Goal: Task Accomplishment & Management: Complete application form

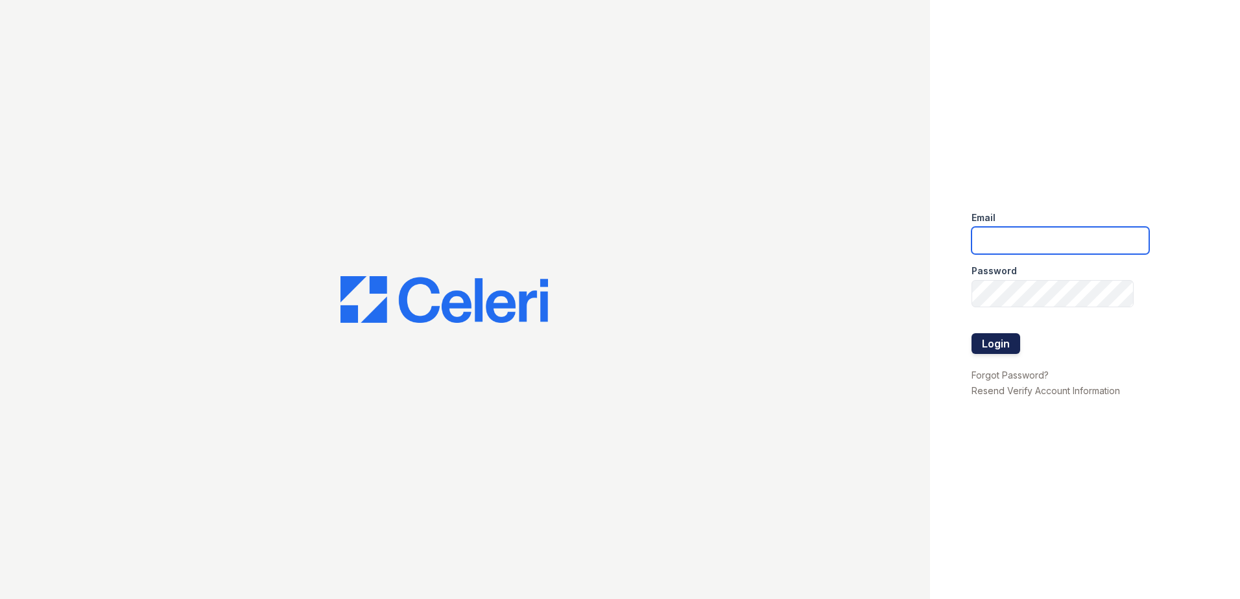
type input "bsilva@trinity-pm.com"
click at [993, 339] on button "Login" at bounding box center [996, 343] width 49 height 21
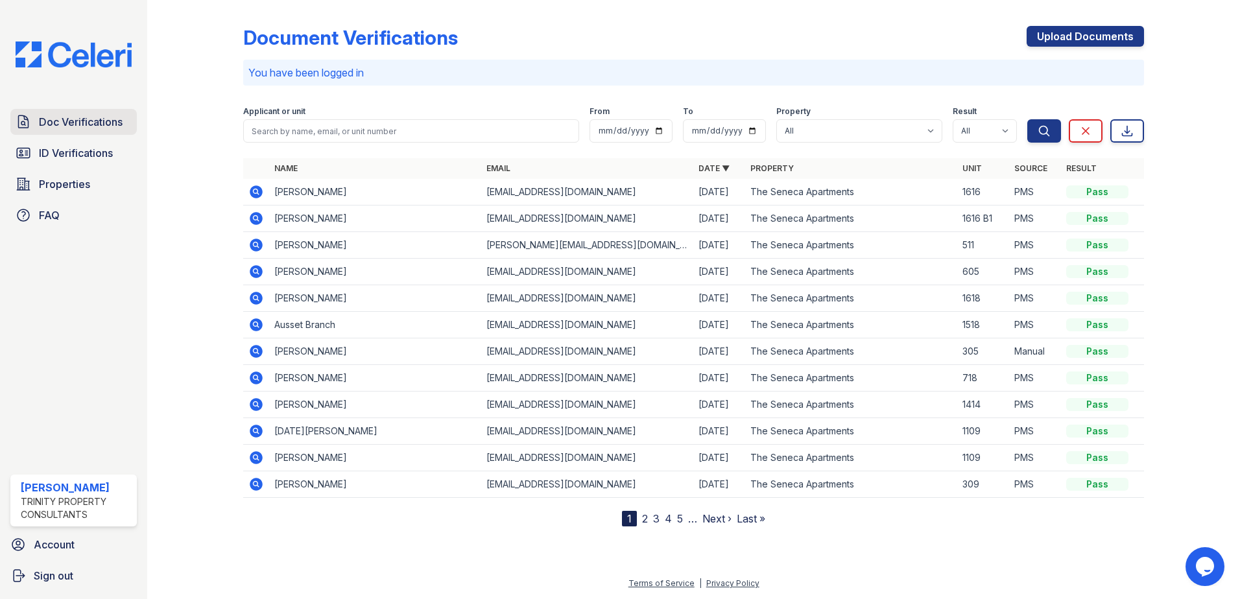
click at [84, 121] on span "Doc Verifications" at bounding box center [81, 122] width 84 height 16
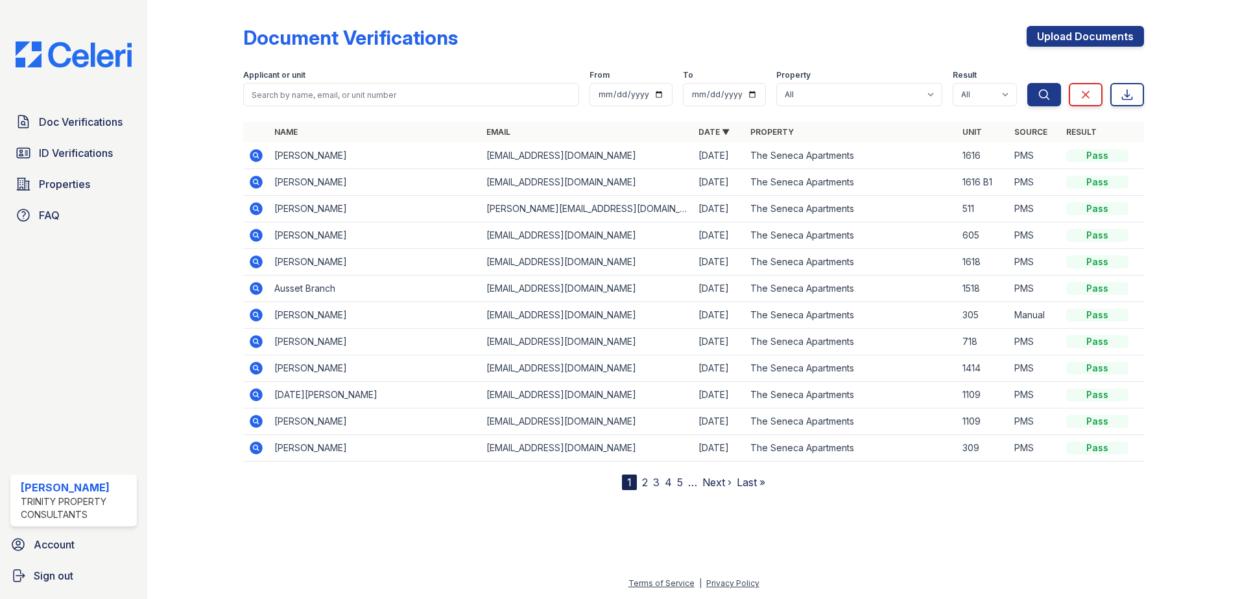
click at [189, 139] on div at bounding box center [205, 247] width 75 height 485
click at [256, 181] on icon at bounding box center [255, 181] width 3 height 3
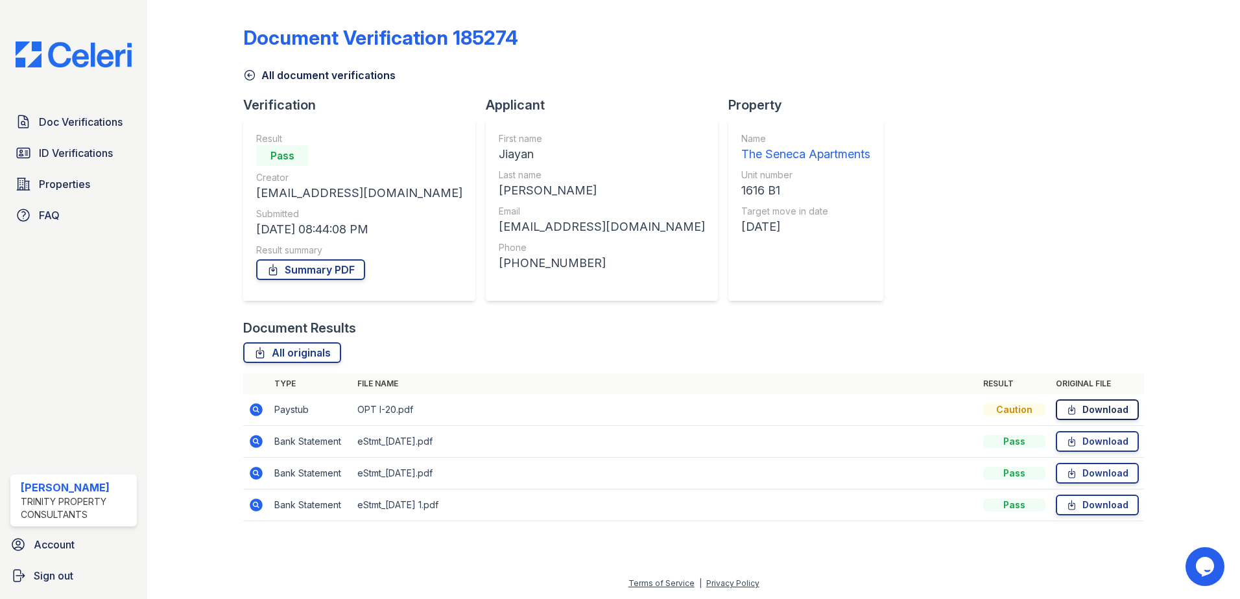
click at [1074, 405] on icon at bounding box center [1072, 410] width 11 height 13
click at [241, 76] on div at bounding box center [205, 269] width 75 height 529
click at [252, 78] on icon at bounding box center [249, 75] width 13 height 13
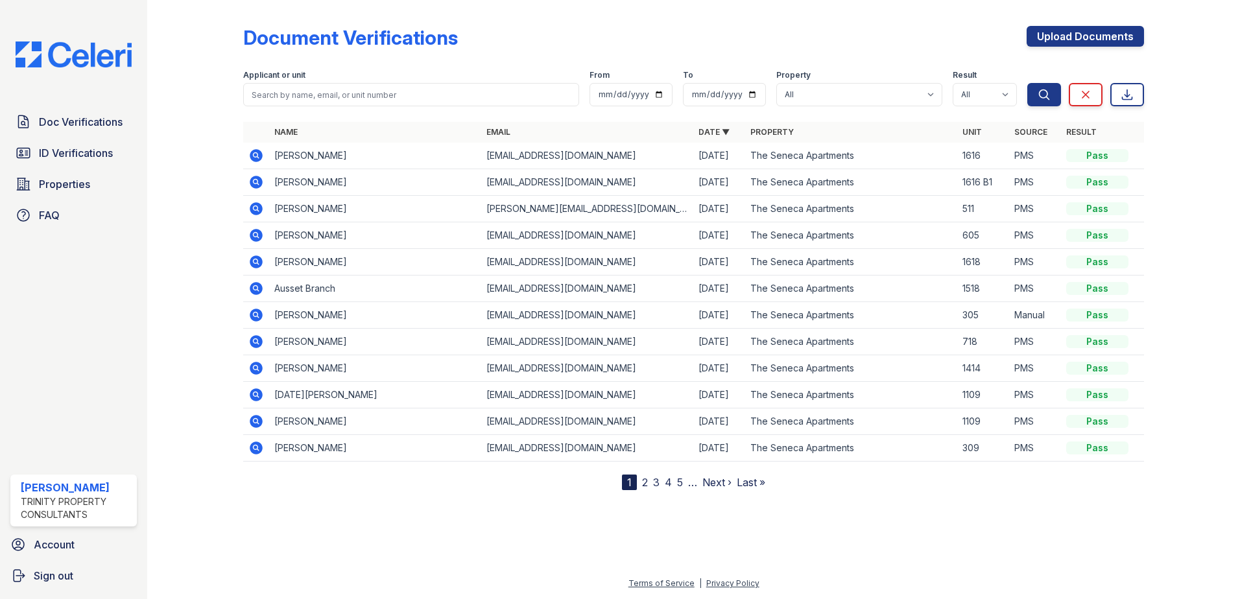
click at [258, 152] on icon at bounding box center [256, 155] width 13 height 13
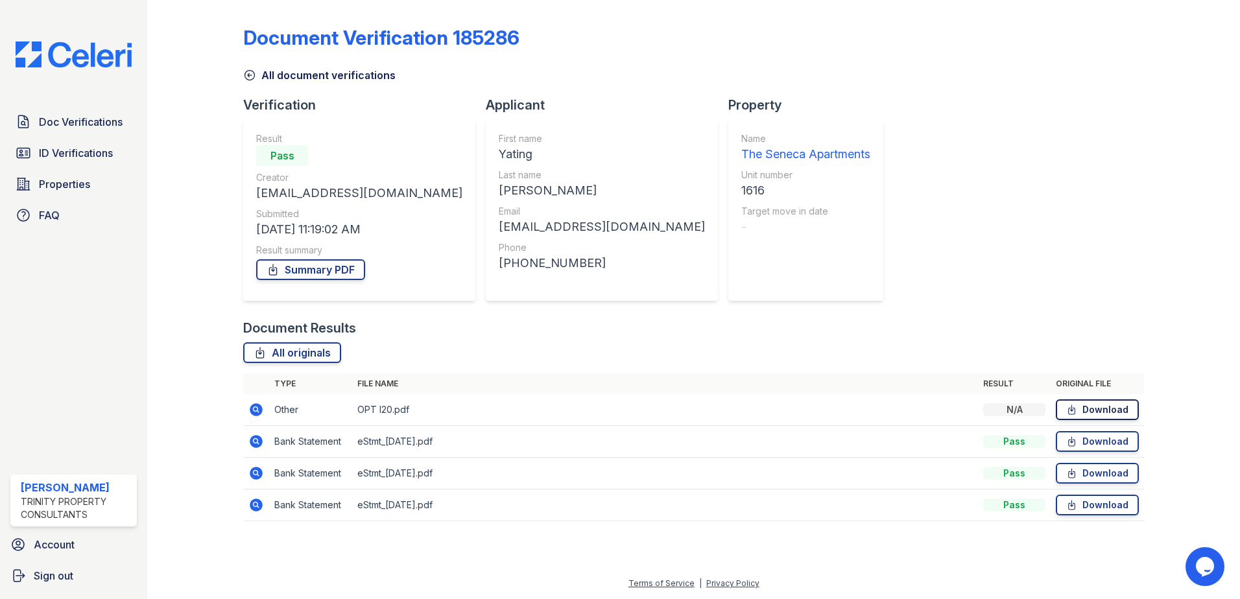
click at [1104, 409] on link "Download" at bounding box center [1097, 410] width 83 height 21
click at [814, 287] on div "Document Verification 185286 All document verifications Verification Result Pas…" at bounding box center [693, 269] width 901 height 529
click at [252, 72] on icon at bounding box center [249, 75] width 13 height 13
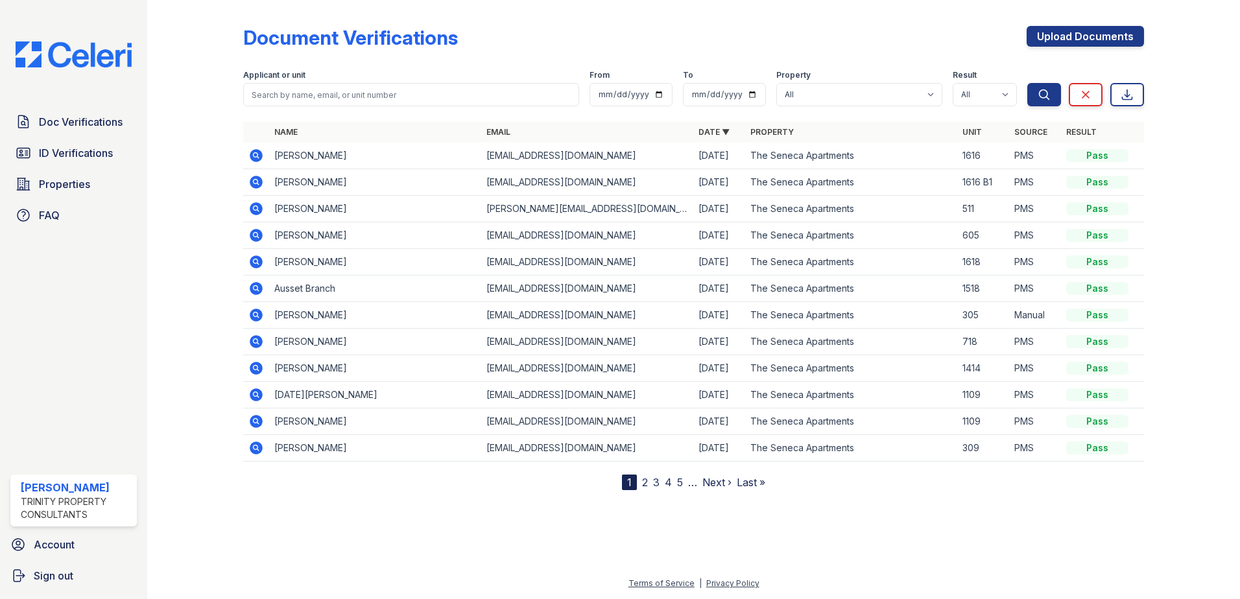
click at [256, 156] on icon at bounding box center [255, 154] width 3 height 3
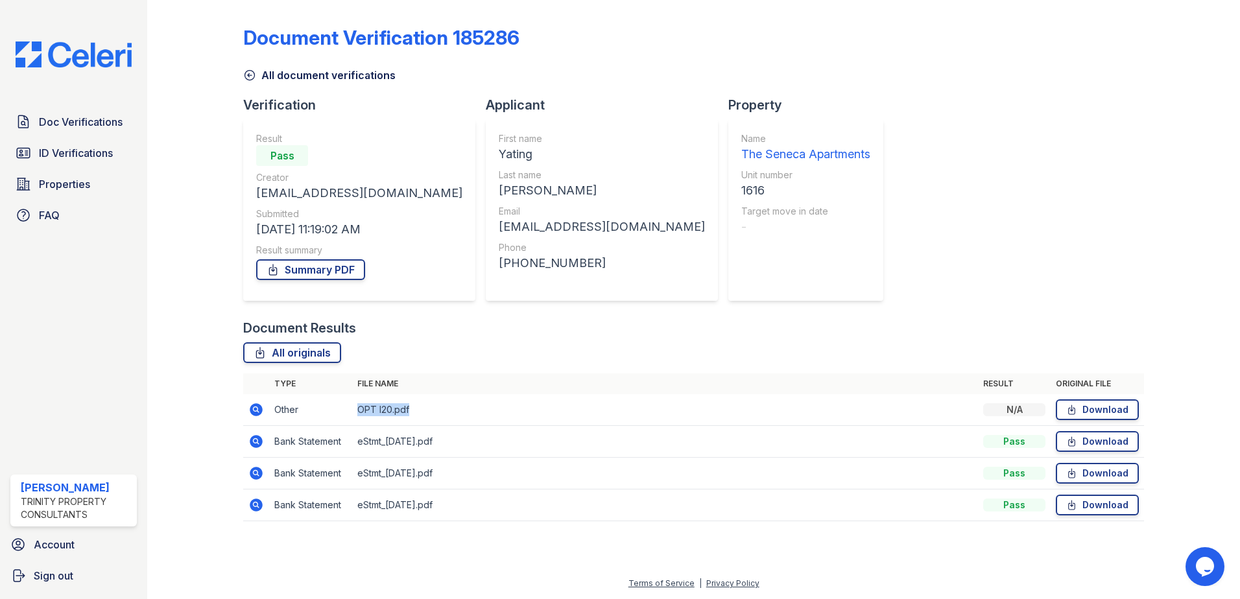
drag, startPoint x: 358, startPoint y: 409, endPoint x: 900, endPoint y: 413, distance: 541.7
click at [415, 413] on td "OPT I20.pdf" at bounding box center [665, 410] width 626 height 32
click at [1014, 407] on div "N/A" at bounding box center [1014, 410] width 62 height 13
click at [712, 320] on div "Document Results" at bounding box center [693, 328] width 901 height 18
click at [115, 130] on span "Doc Verifications" at bounding box center [81, 122] width 84 height 16
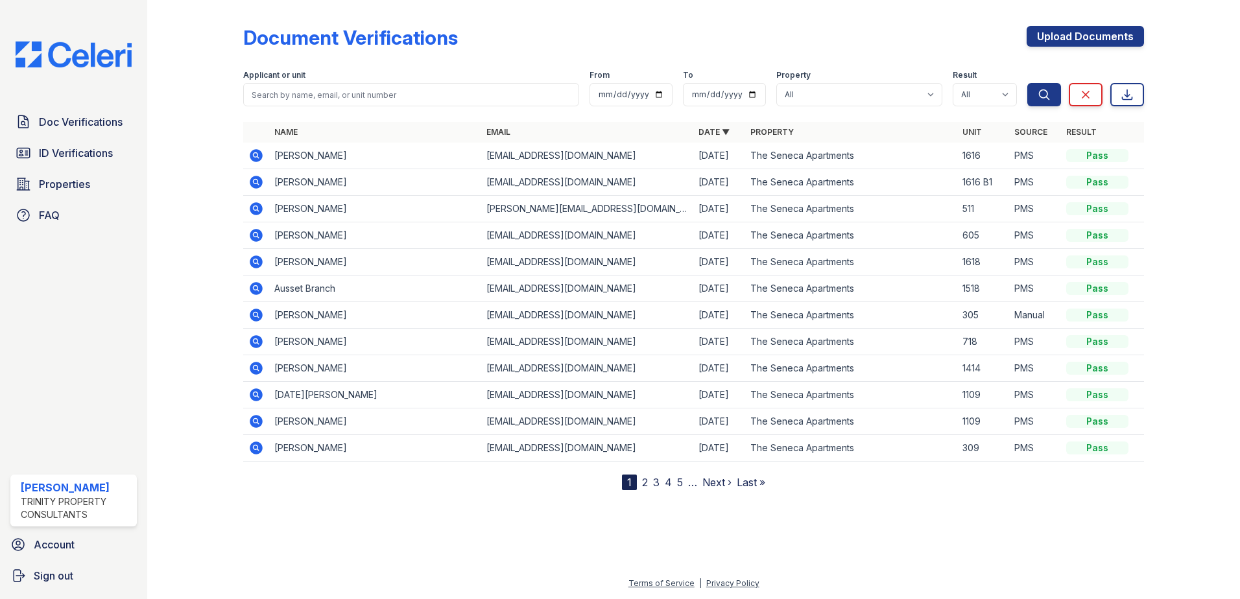
click at [206, 102] on div at bounding box center [205, 247] width 75 height 485
click at [97, 136] on div "Doc Verifications ID Verifications Properties FAQ" at bounding box center [73, 168] width 137 height 119
click at [97, 113] on link "Doc Verifications" at bounding box center [73, 122] width 127 height 26
click at [1069, 41] on link "Upload Documents" at bounding box center [1085, 36] width 117 height 21
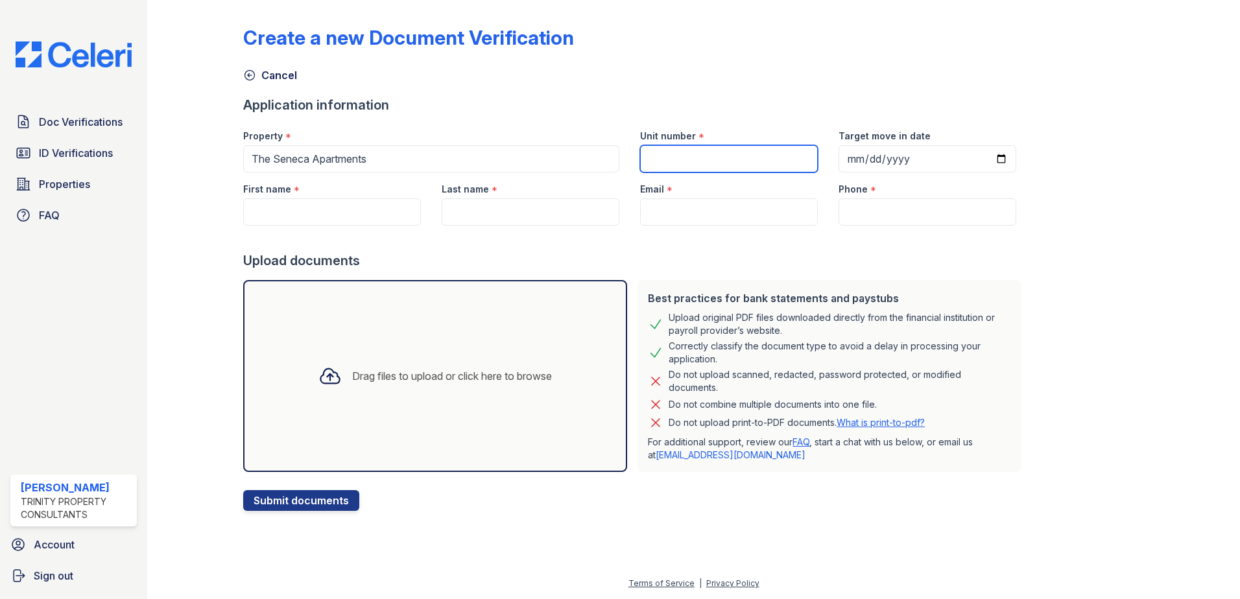
click at [679, 154] on input "Unit number" at bounding box center [729, 158] width 178 height 27
type input "1616"
click at [693, 103] on div "Application information" at bounding box center [635, 105] width 784 height 18
click at [337, 207] on input "First name" at bounding box center [332, 212] width 178 height 27
paste input "Yating"
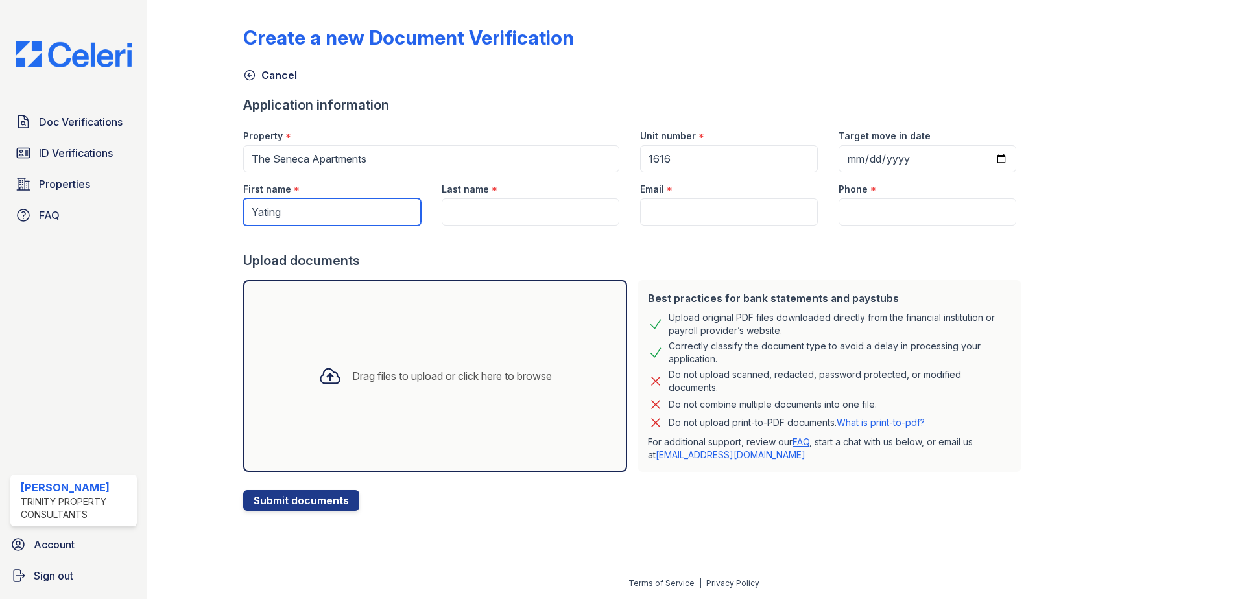
type input "Yating"
drag, startPoint x: 500, startPoint y: 221, endPoint x: 522, endPoint y: 211, distance: 23.8
click at [500, 221] on input "Last name" at bounding box center [531, 212] width 178 height 27
click at [738, 306] on div "Best practices for bank statements and paystubs" at bounding box center [829, 299] width 363 height 16
click at [507, 210] on input "Lui" at bounding box center [531, 212] width 178 height 27
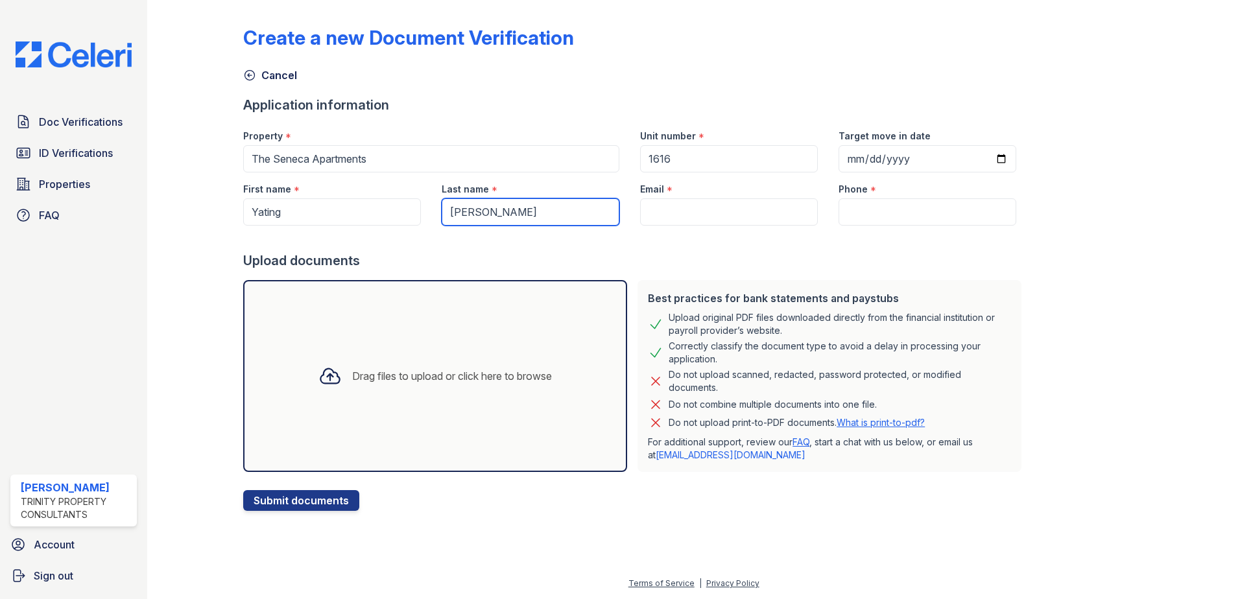
type input "Liu"
click at [684, 208] on input "Email" at bounding box center [729, 212] width 178 height 27
paste input "[EMAIL_ADDRESS][DOMAIN_NAME]"
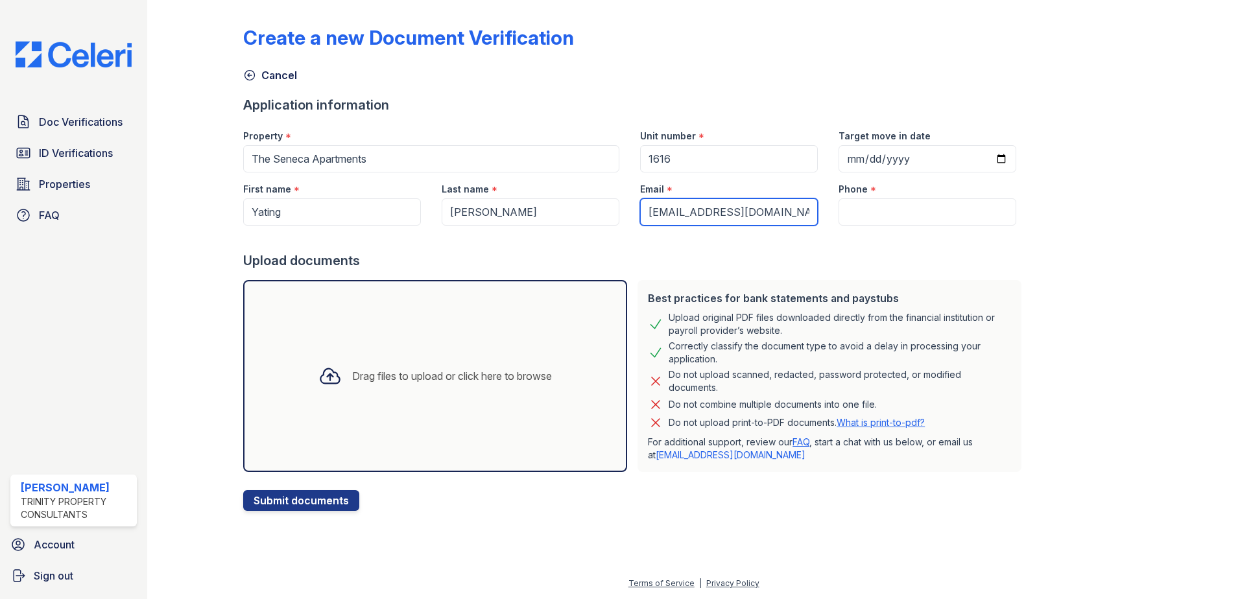
type input "[EMAIL_ADDRESS][DOMAIN_NAME]"
click at [914, 219] on input "Phone" at bounding box center [928, 212] width 178 height 27
paste input "+18723698988"
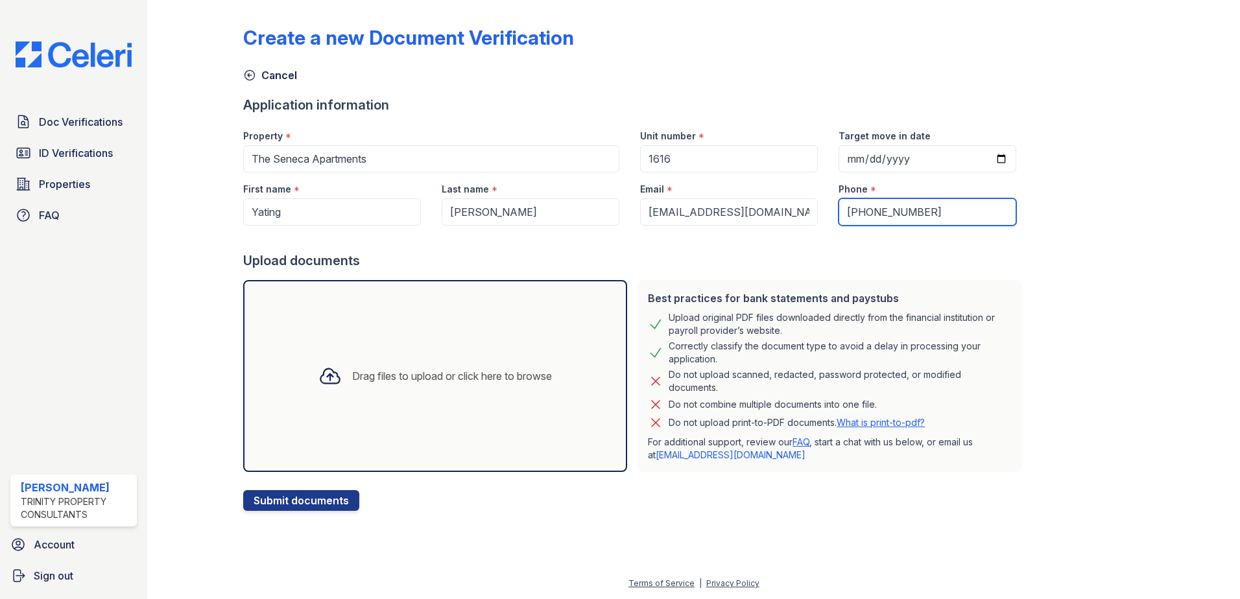
type input "+18723698988"
click at [1004, 221] on div "Phone * +18723698988" at bounding box center [927, 199] width 199 height 53
click at [444, 348] on div "Drag files to upload or click here to browse" at bounding box center [435, 376] width 384 height 192
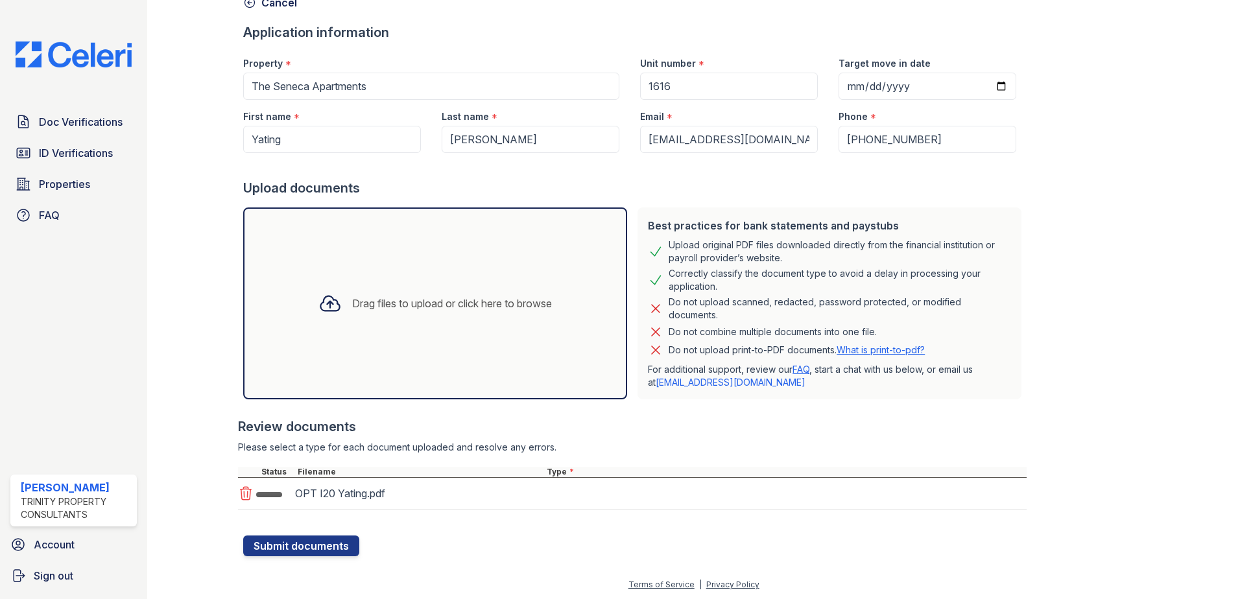
scroll to position [74, 0]
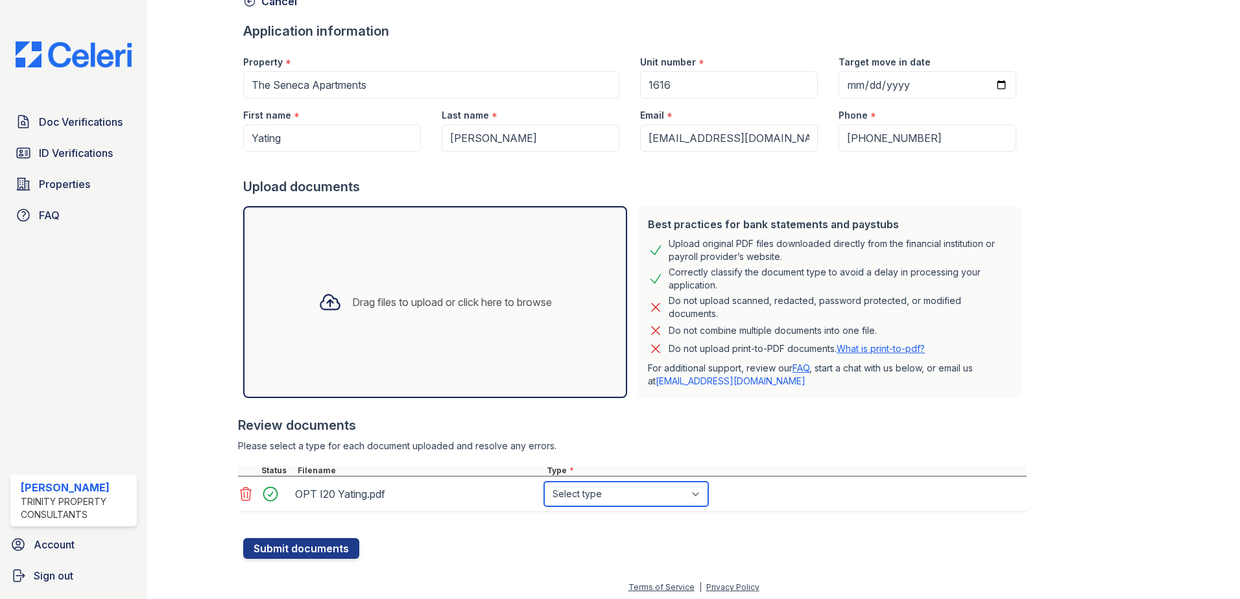
click at [601, 493] on select "Select type Paystub Bank Statement Offer Letter Tax Documents Benefit Award Let…" at bounding box center [626, 494] width 164 height 25
select select "benefit_award_letter"
click at [544, 482] on select "Select type Paystub Bank Statement Offer Letter Tax Documents Benefit Award Let…" at bounding box center [626, 494] width 164 height 25
click at [318, 547] on button "Submit documents" at bounding box center [301, 548] width 116 height 21
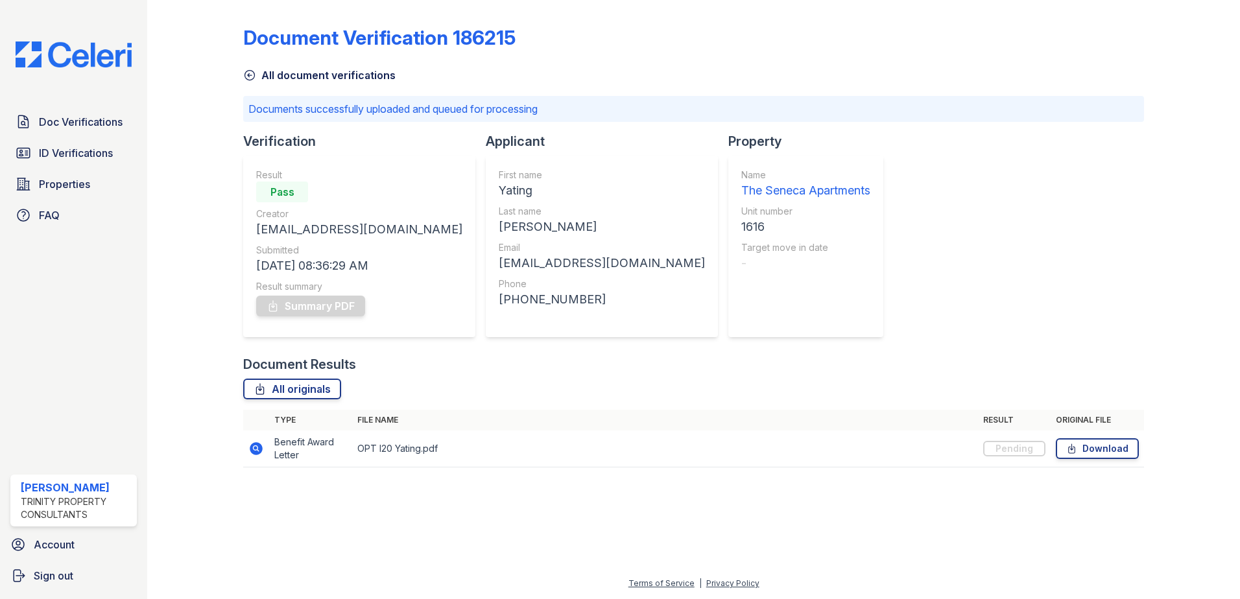
click at [850, 295] on div "Document Verification 186215 All document verifications Documents successfully …" at bounding box center [693, 243] width 901 height 476
click at [729, 343] on div "Property Name The Seneca Apartments Unit number 1616 Target move in date -" at bounding box center [811, 243] width 165 height 223
click at [338, 309] on link "Summary PDF" at bounding box center [310, 306] width 109 height 21
click at [86, 121] on span "Doc Verifications" at bounding box center [81, 122] width 84 height 16
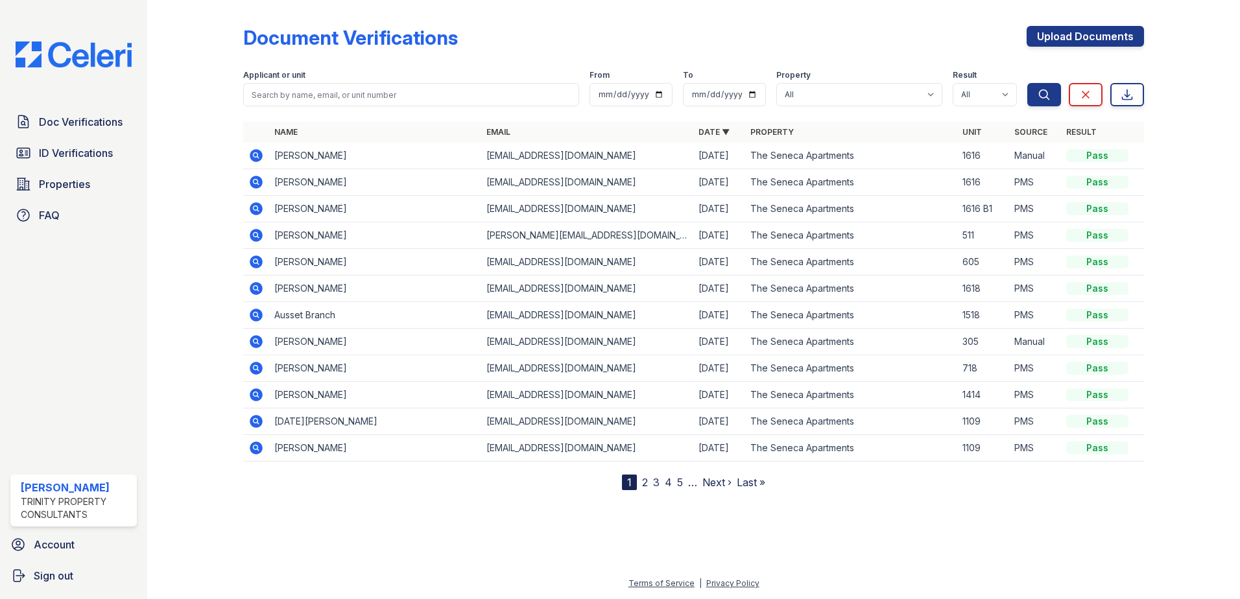
click at [199, 121] on div at bounding box center [205, 247] width 75 height 485
click at [76, 119] on span "Doc Verifications" at bounding box center [81, 122] width 84 height 16
click at [227, 143] on div at bounding box center [205, 247] width 75 height 485
click at [374, 143] on td "Yating Liu" at bounding box center [375, 156] width 212 height 27
click at [257, 207] on icon at bounding box center [256, 209] width 16 height 16
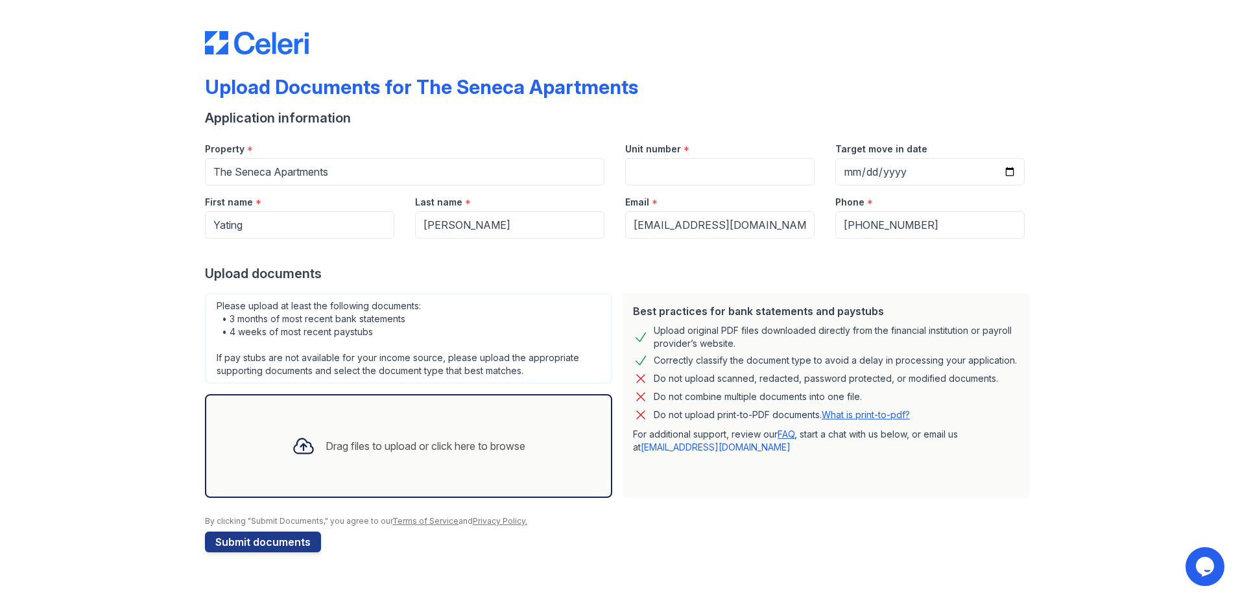
click at [826, 82] on div "Upload Documents for The Seneca Apartments" at bounding box center [620, 92] width 830 height 34
click at [747, 176] on input "Unit number" at bounding box center [719, 171] width 189 height 27
type input "1616"
click at [772, 114] on div "Application information" at bounding box center [620, 118] width 830 height 18
click at [340, 436] on div "Drag files to upload or click here to browse" at bounding box center [409, 446] width 254 height 44
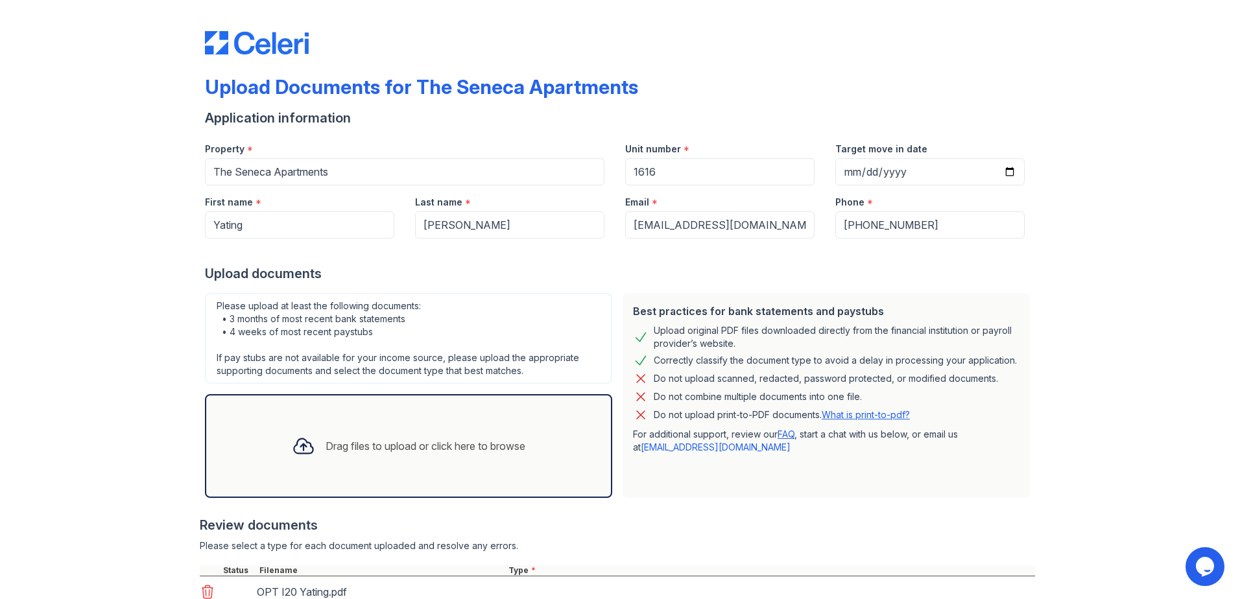
scroll to position [97, 0]
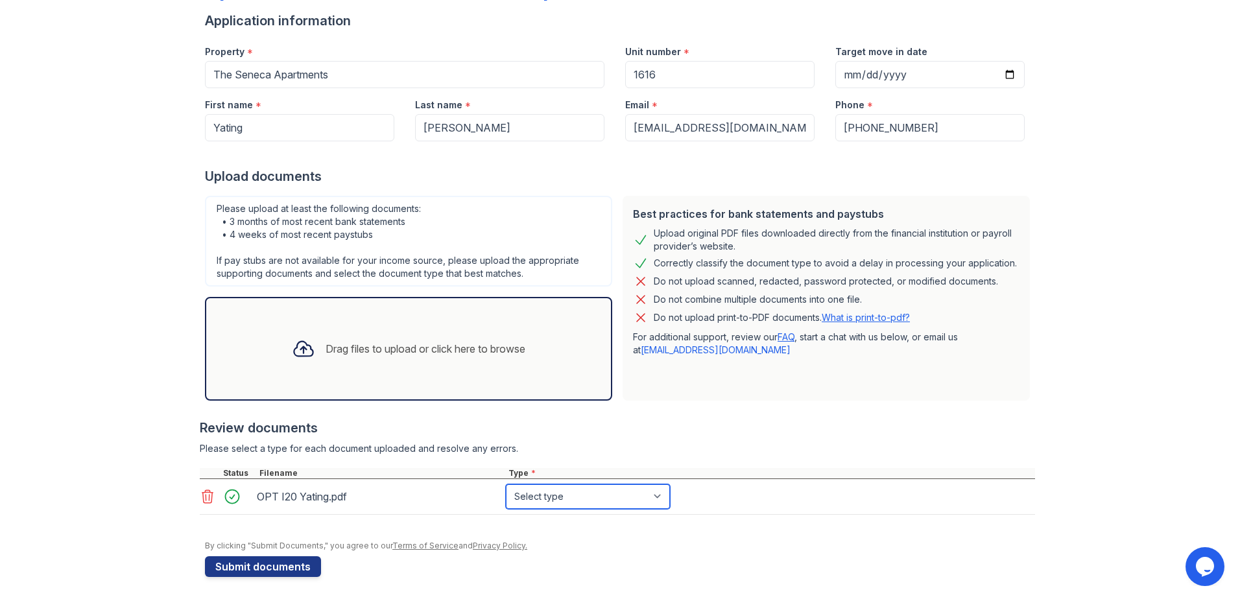
click at [580, 494] on select "Select type Paystub Bank Statement Offer Letter Tax Documents Benefit Award Let…" at bounding box center [588, 497] width 164 height 25
select select "benefit_award_letter"
click at [506, 485] on select "Select type Paystub Bank Statement Offer Letter Tax Documents Benefit Award Let…" at bounding box center [588, 497] width 164 height 25
click at [563, 432] on div "Review documents" at bounding box center [618, 428] width 836 height 18
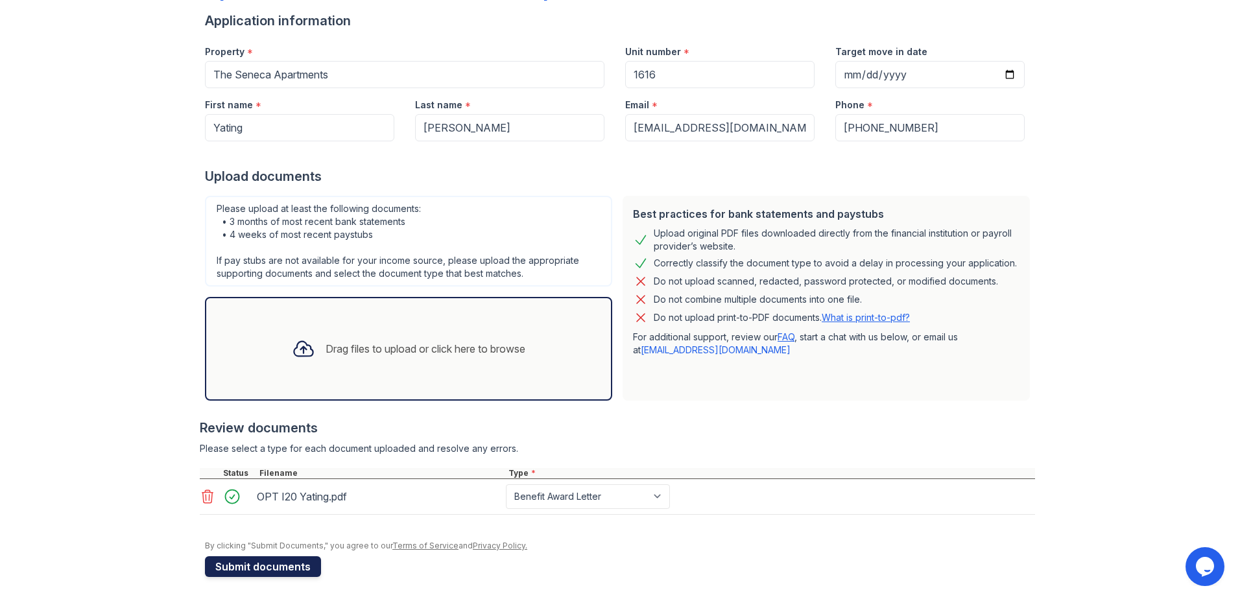
click at [259, 563] on button "Submit documents" at bounding box center [263, 567] width 116 height 21
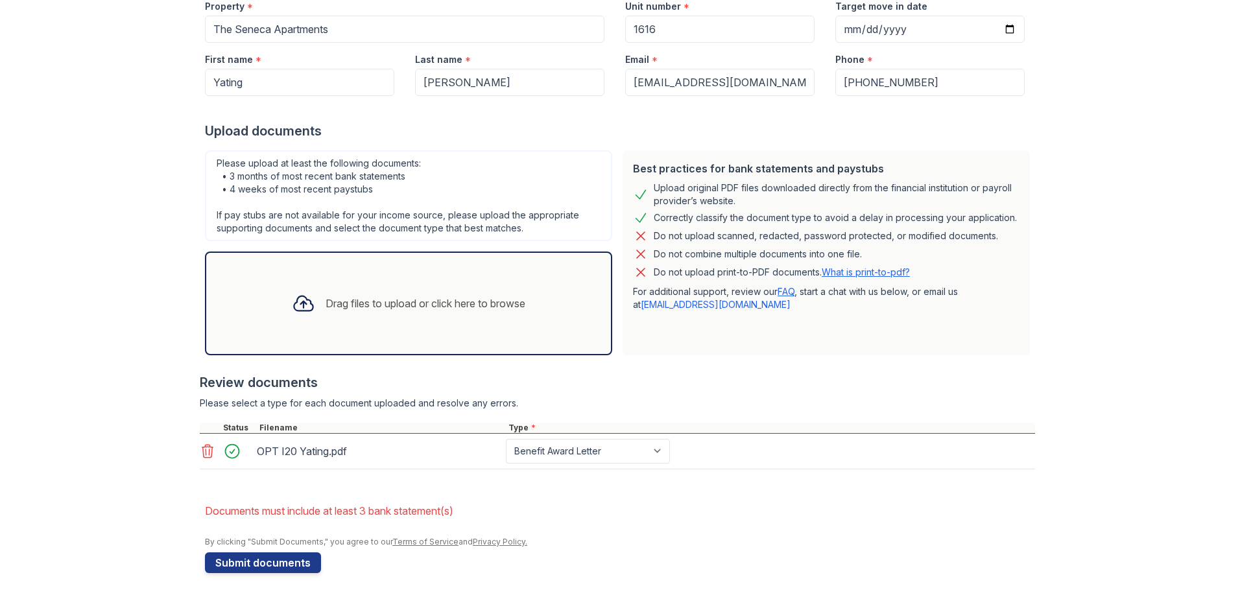
scroll to position [0, 0]
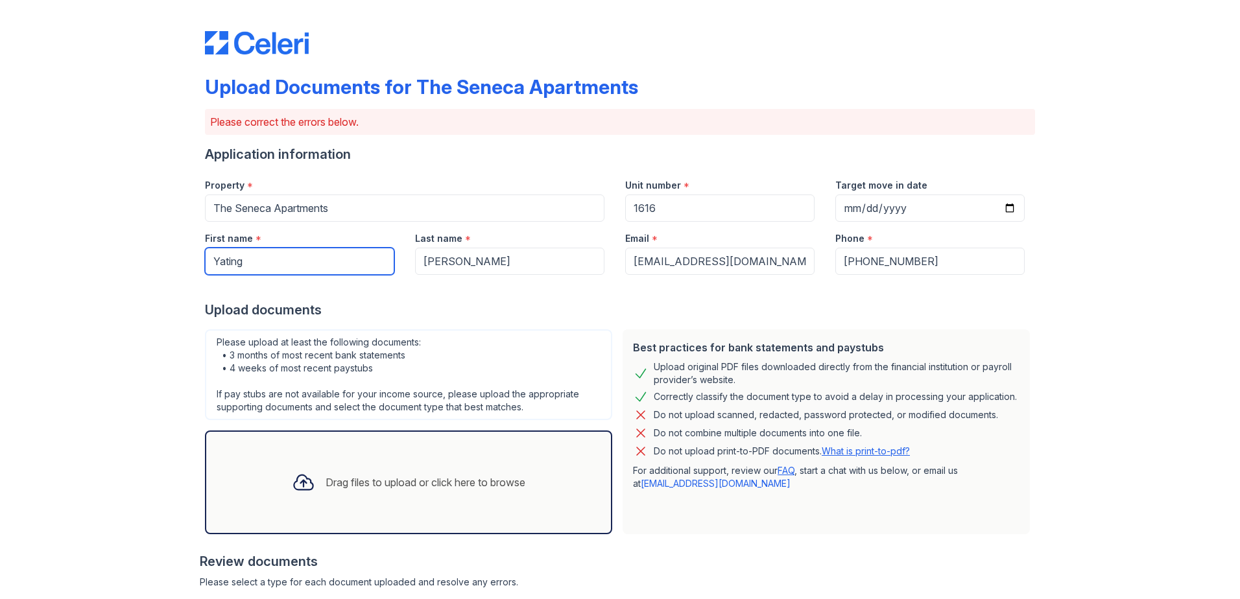
click at [314, 269] on input "Yating" at bounding box center [299, 261] width 189 height 27
drag, startPoint x: 315, startPoint y: 267, endPoint x: 139, endPoint y: 259, distance: 176.0
click at [139, 259] on div "Upload Documents for The Seneca Apartments Please correct the errors below. App…" at bounding box center [620, 389] width 1199 height 778
click at [626, 280] on div at bounding box center [620, 288] width 830 height 26
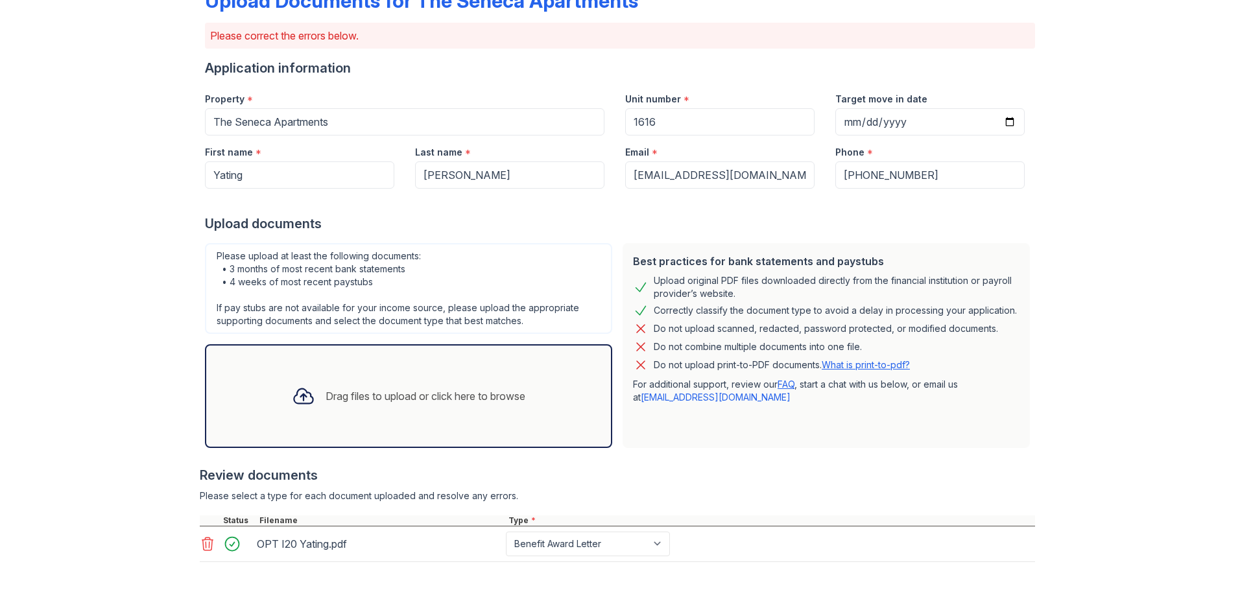
scroll to position [179, 0]
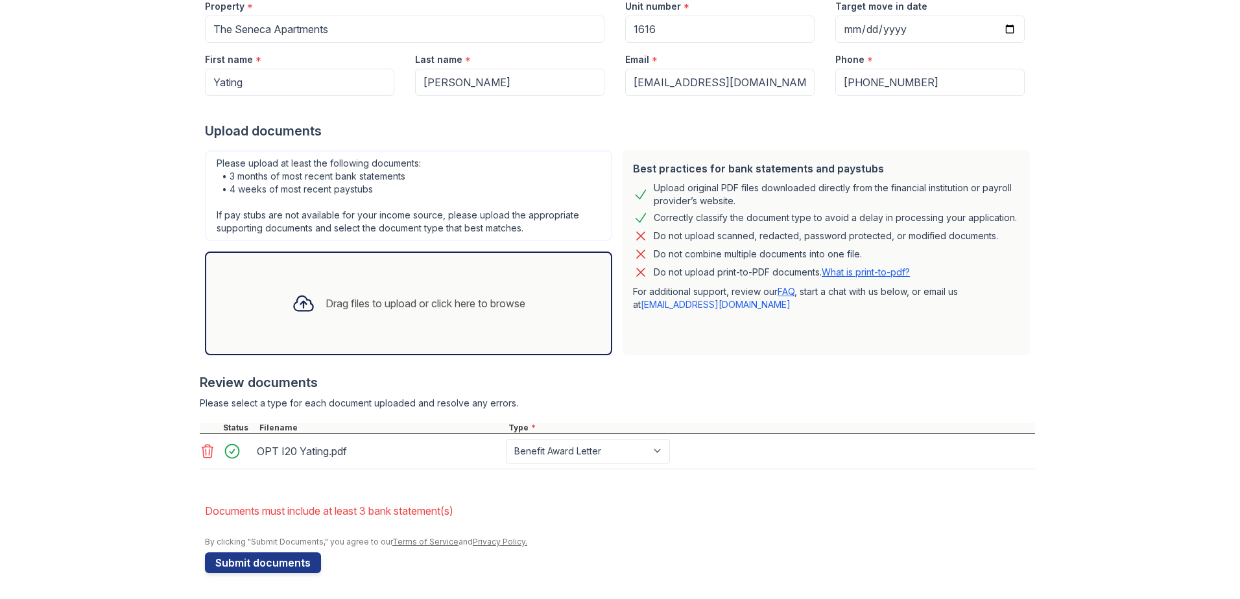
click at [764, 376] on div "Review documents" at bounding box center [618, 383] width 836 height 18
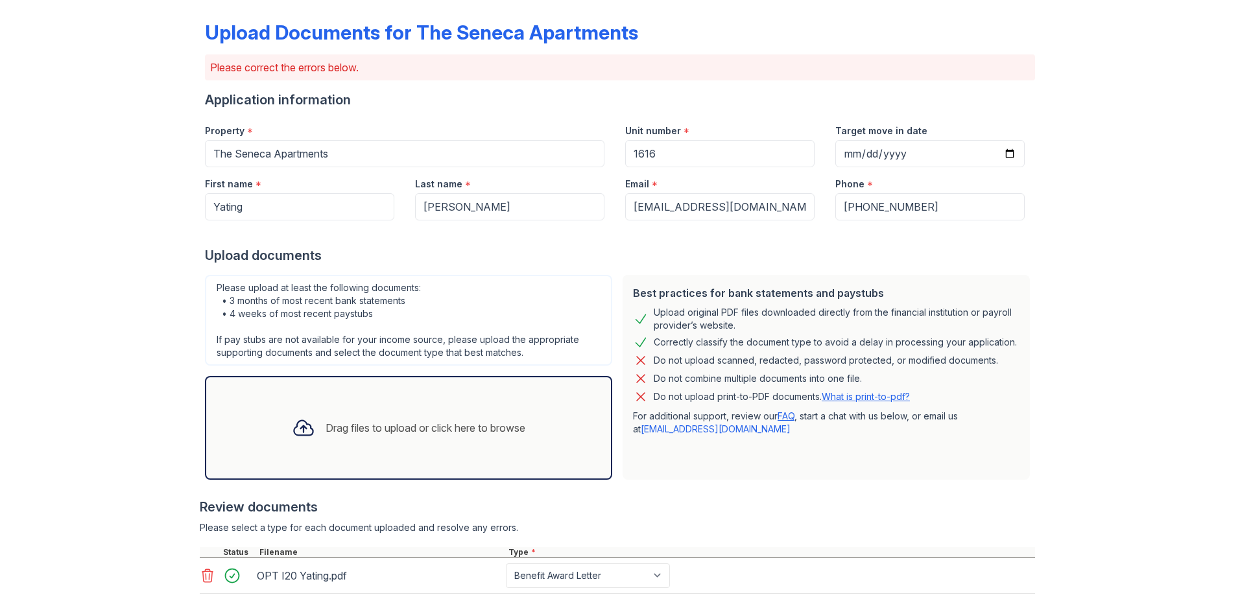
scroll to position [49, 0]
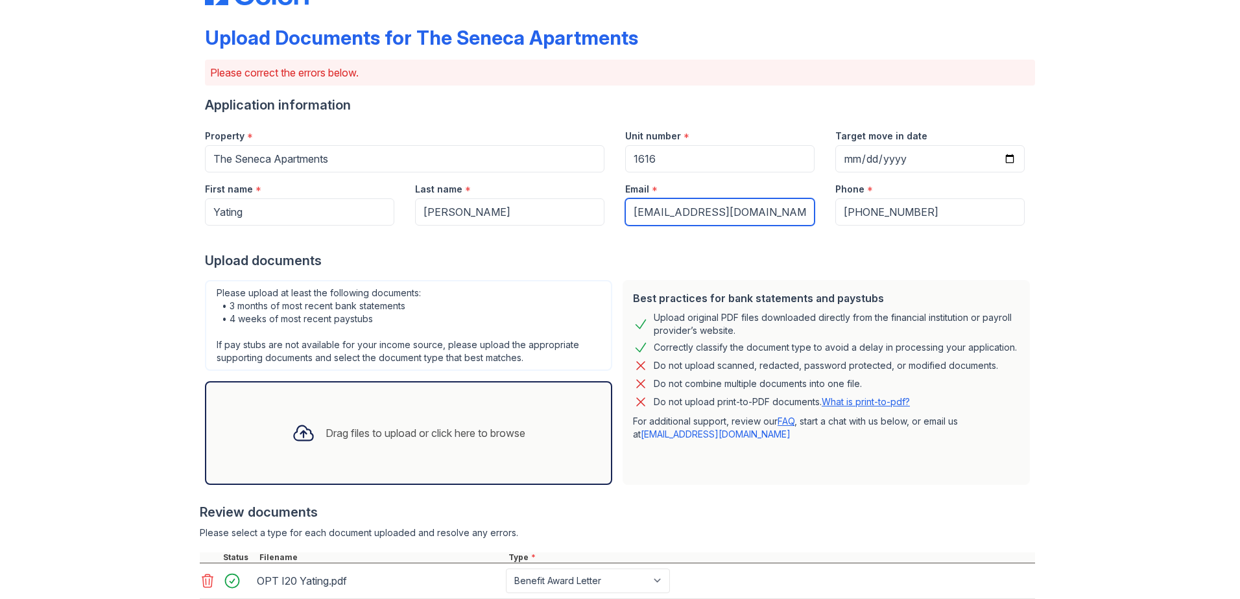
drag, startPoint x: 770, startPoint y: 210, endPoint x: 623, endPoint y: 204, distance: 146.8
click at [625, 204] on input "[EMAIL_ADDRESS][DOMAIN_NAME]" at bounding box center [719, 212] width 189 height 27
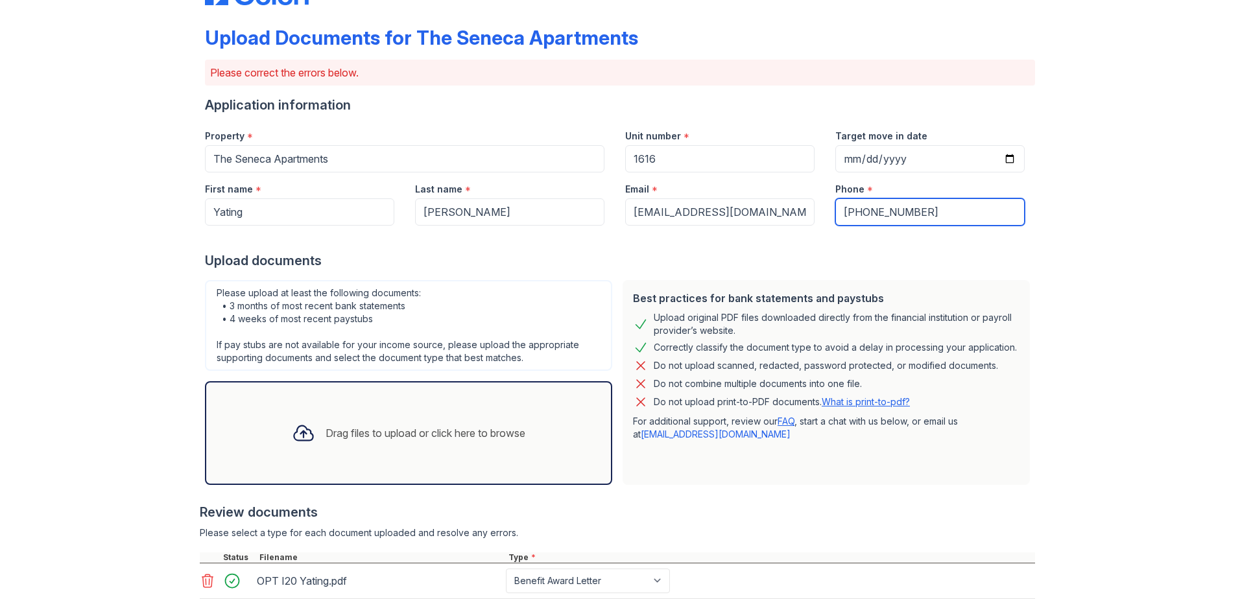
drag, startPoint x: 927, startPoint y: 216, endPoint x: 839, endPoint y: 217, distance: 87.6
click at [839, 217] on input "+18723698988" at bounding box center [930, 212] width 189 height 27
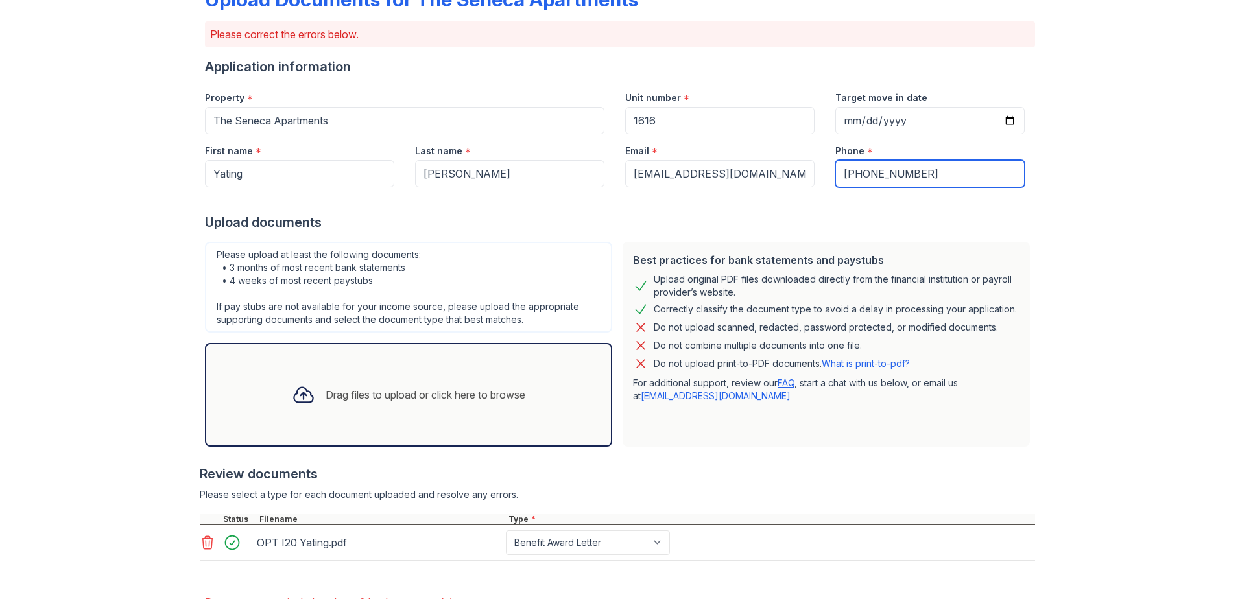
scroll to position [0, 0]
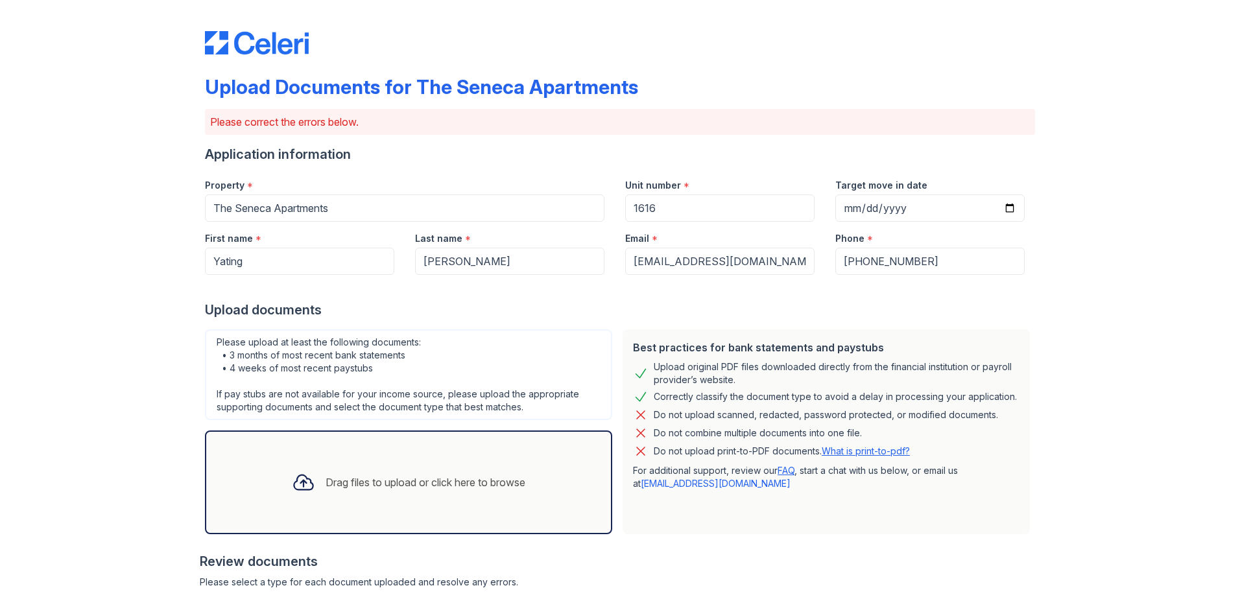
click at [635, 302] on div "Upload documents" at bounding box center [620, 310] width 830 height 18
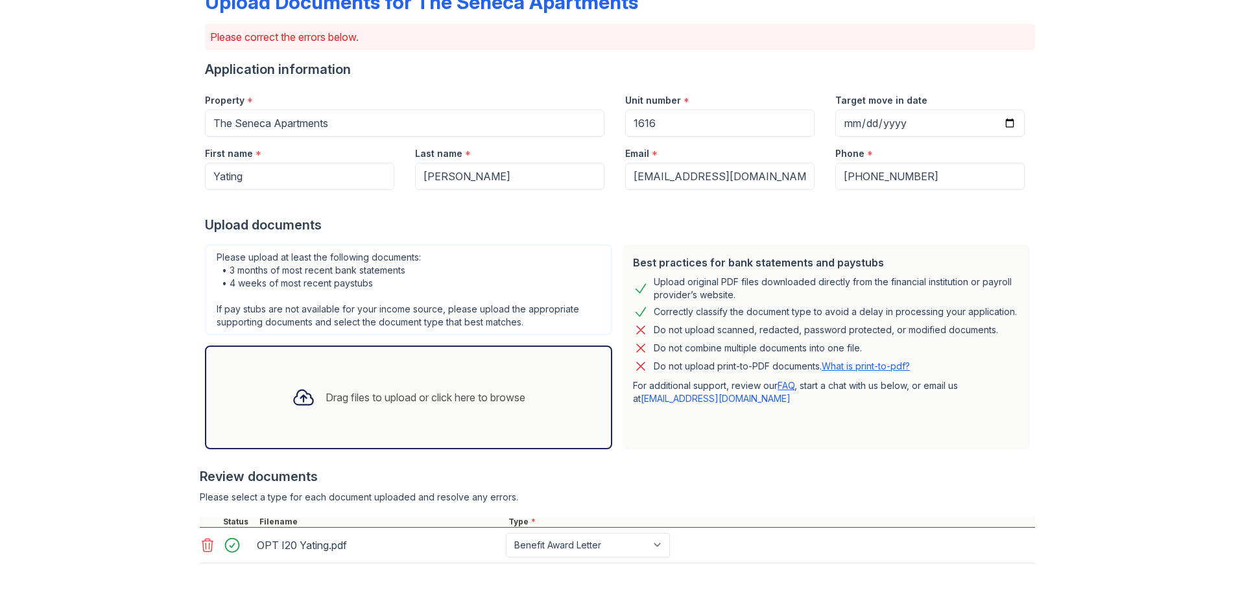
scroll to position [179, 0]
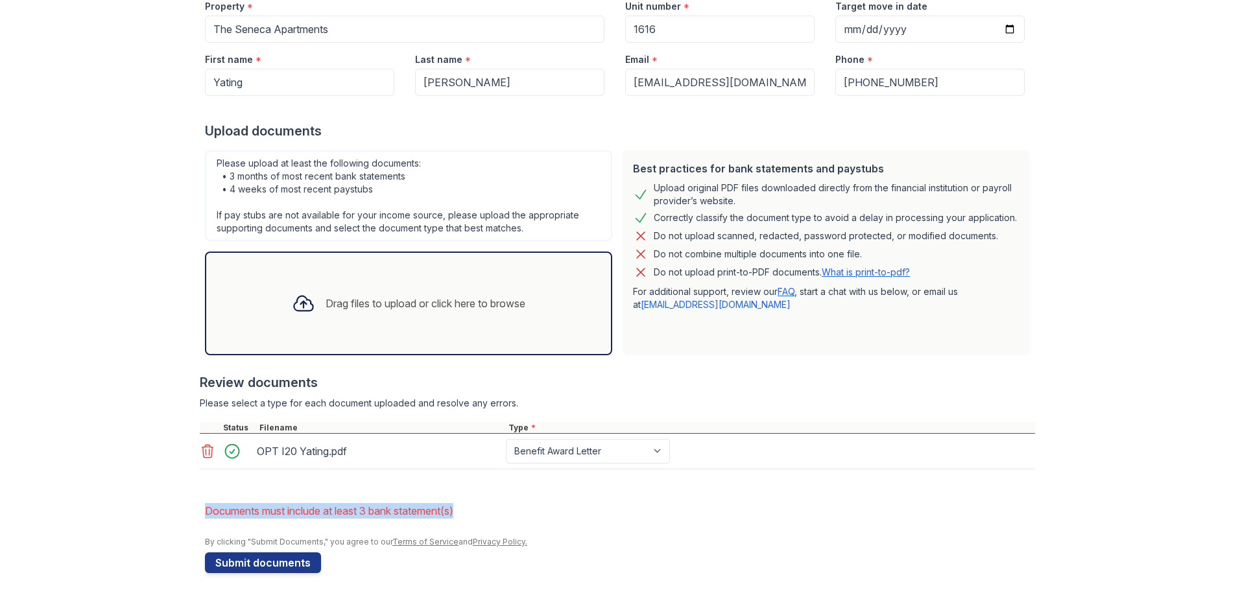
drag, startPoint x: 472, startPoint y: 514, endPoint x: 188, endPoint y: 476, distance: 286.6
click at [188, 476] on div "Upload Documents for The Seneca Apartments Please correct the errors below. App…" at bounding box center [620, 210] width 1199 height 778
click at [689, 328] on div "Best practices for bank statements and paystubs Upload original PDF files downl…" at bounding box center [826, 253] width 407 height 205
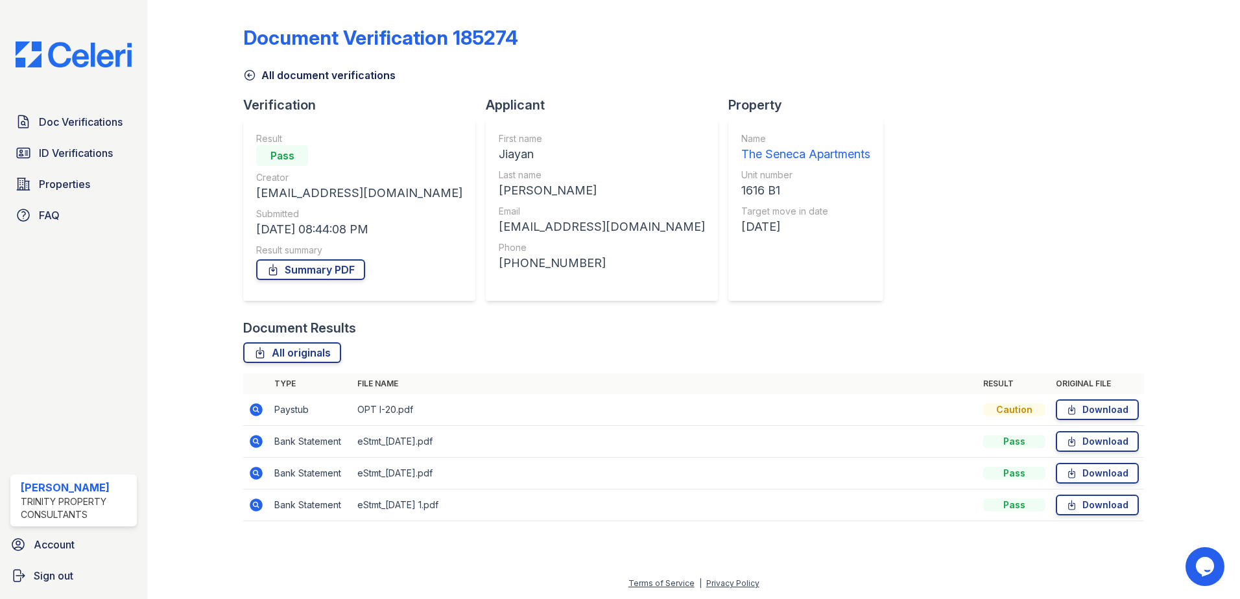
click at [749, 337] on div "Document Results All originals Type File name Result Original file Paystub OPT …" at bounding box center [693, 426] width 901 height 215
click at [492, 360] on div "All originals" at bounding box center [693, 353] width 901 height 21
drag, startPoint x: 311, startPoint y: 409, endPoint x: 275, endPoint y: 411, distance: 35.7
click at [275, 411] on td "Paystub" at bounding box center [310, 410] width 83 height 32
click at [280, 408] on td "Paystub" at bounding box center [310, 410] width 83 height 32
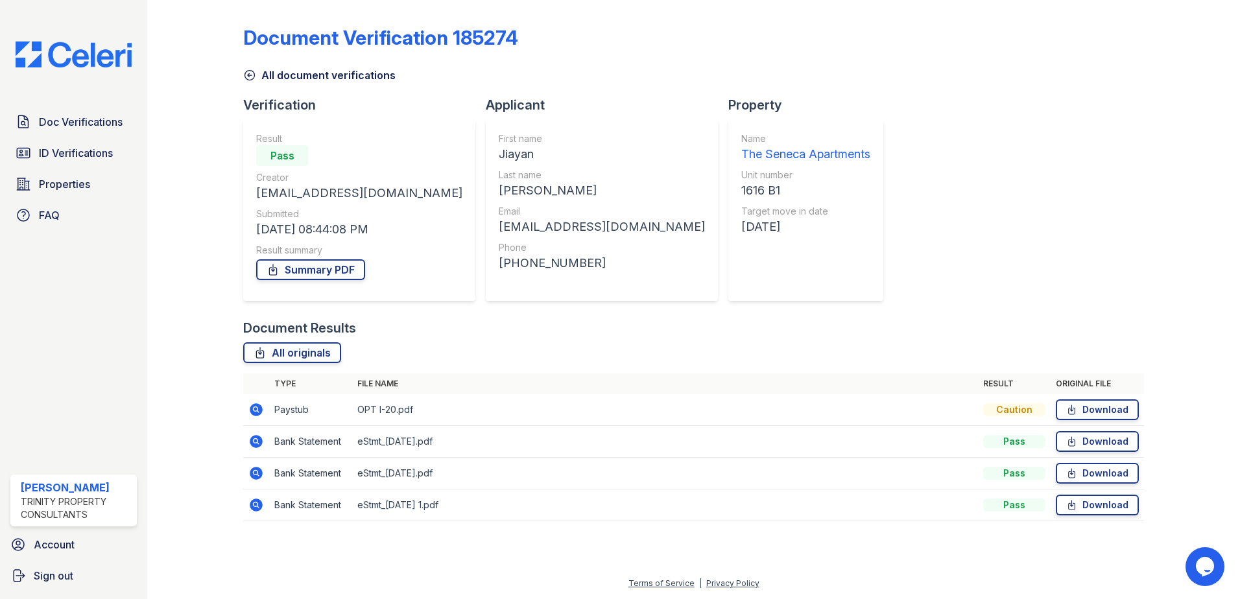
drag, startPoint x: 419, startPoint y: 409, endPoint x: 344, endPoint y: 408, distance: 75.3
click at [344, 408] on tr "Paystub OPT I-20.pdf Caution Download" at bounding box center [693, 410] width 901 height 32
click at [350, 407] on td "Paystub" at bounding box center [310, 410] width 83 height 32
click at [249, 69] on icon at bounding box center [249, 75] width 13 height 13
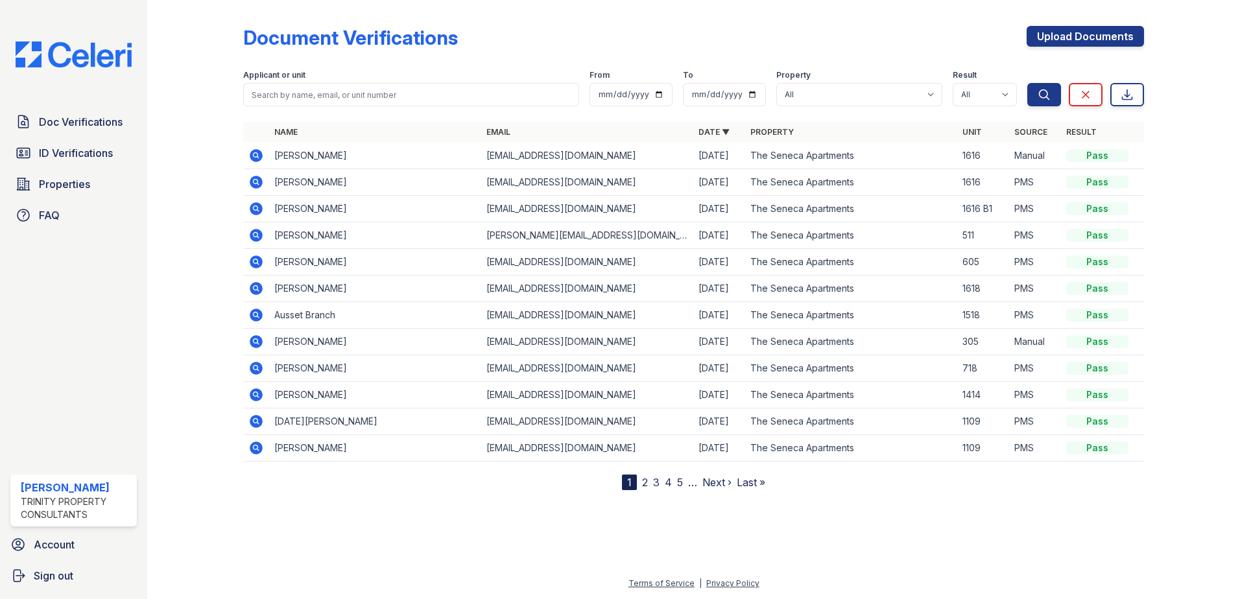
click at [524, 51] on div "Document Verifications Upload Documents" at bounding box center [693, 43] width 901 height 34
drag, startPoint x: 206, startPoint y: 80, endPoint x: 219, endPoint y: 91, distance: 17.0
click at [206, 80] on div at bounding box center [205, 247] width 75 height 485
click at [1043, 31] on link "Upload Documents" at bounding box center [1085, 36] width 117 height 21
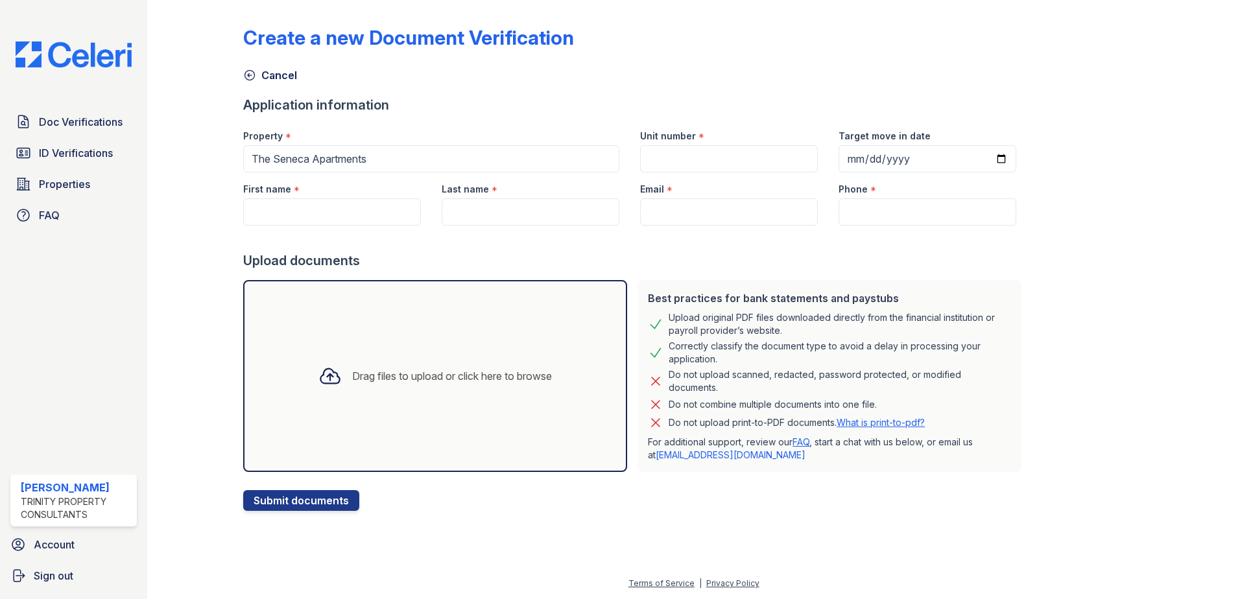
click at [251, 74] on icon at bounding box center [249, 75] width 13 height 13
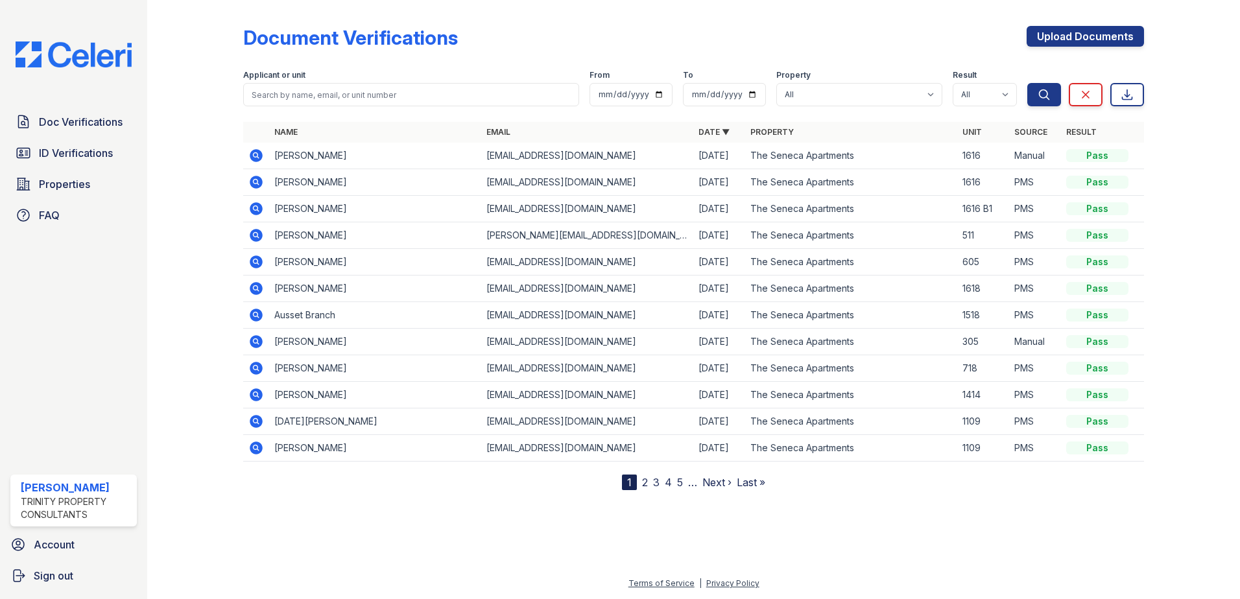
drag, startPoint x: 254, startPoint y: 117, endPoint x: 245, endPoint y: 119, distance: 9.3
click at [251, 117] on div at bounding box center [693, 119] width 901 height 5
click at [215, 59] on div at bounding box center [205, 247] width 75 height 485
click at [187, 84] on div at bounding box center [205, 247] width 75 height 485
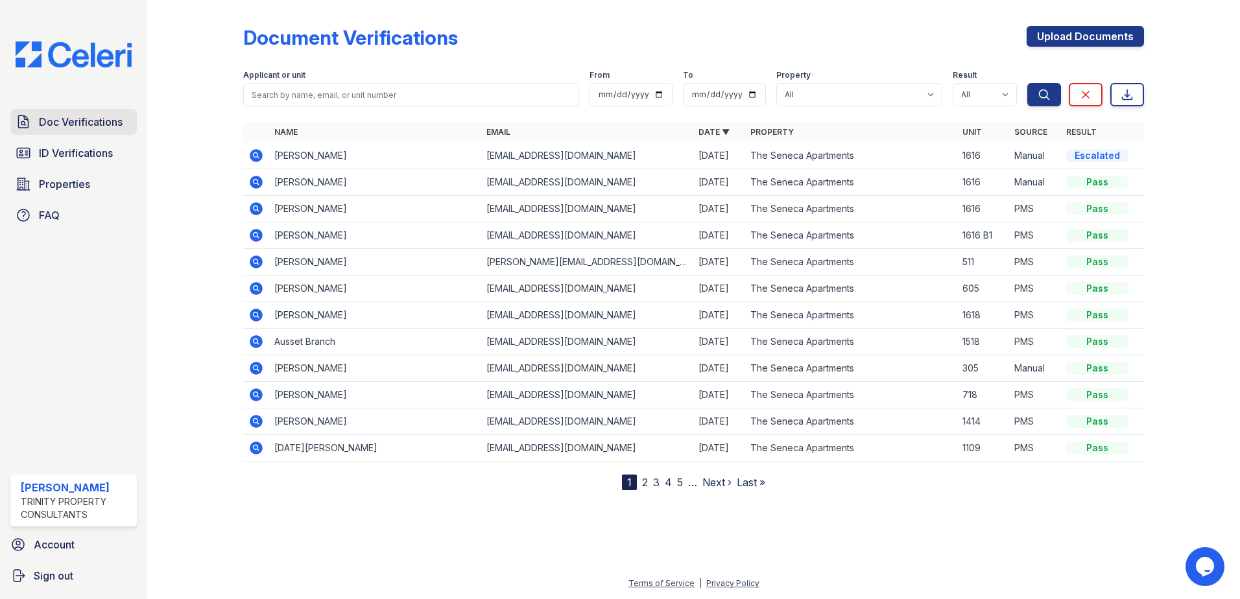
click at [81, 124] on span "Doc Verifications" at bounding box center [81, 122] width 84 height 16
click at [189, 97] on div at bounding box center [205, 247] width 75 height 485
click at [458, 36] on div "Document Verifications Upload Documents" at bounding box center [693, 43] width 901 height 34
click at [520, 46] on div "Document Verifications Upload Documents" at bounding box center [693, 43] width 901 height 34
click at [258, 151] on icon at bounding box center [256, 155] width 13 height 13
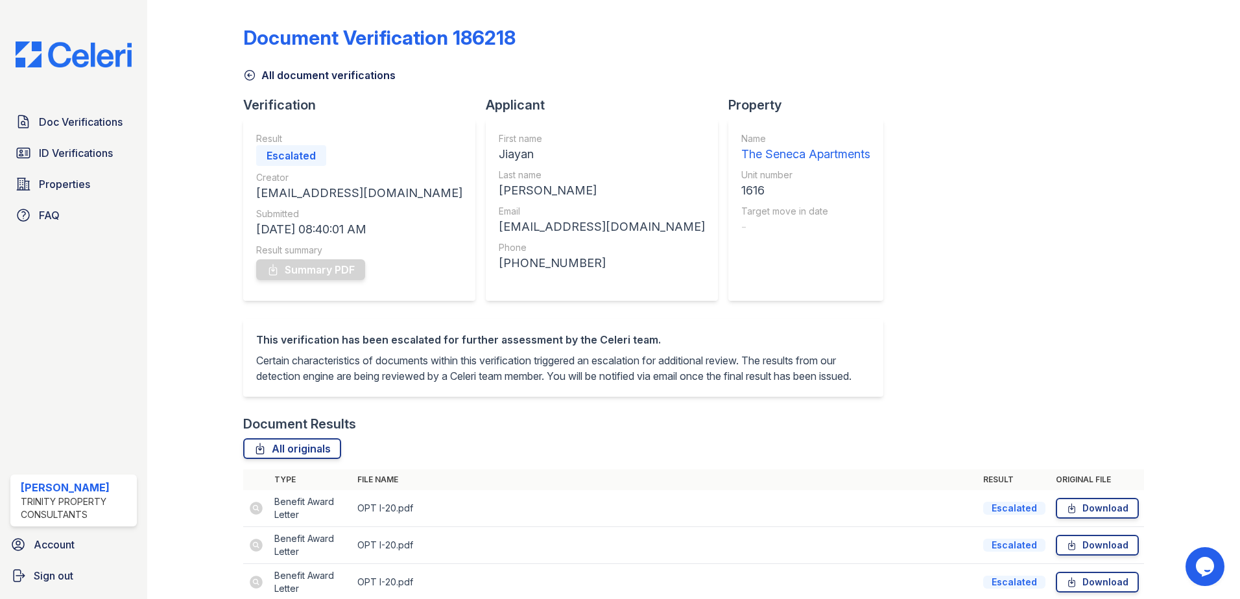
click at [536, 187] on div "[PERSON_NAME]" at bounding box center [602, 191] width 206 height 18
click at [525, 206] on div "Email" at bounding box center [602, 211] width 206 height 13
click at [251, 73] on icon at bounding box center [249, 75] width 13 height 13
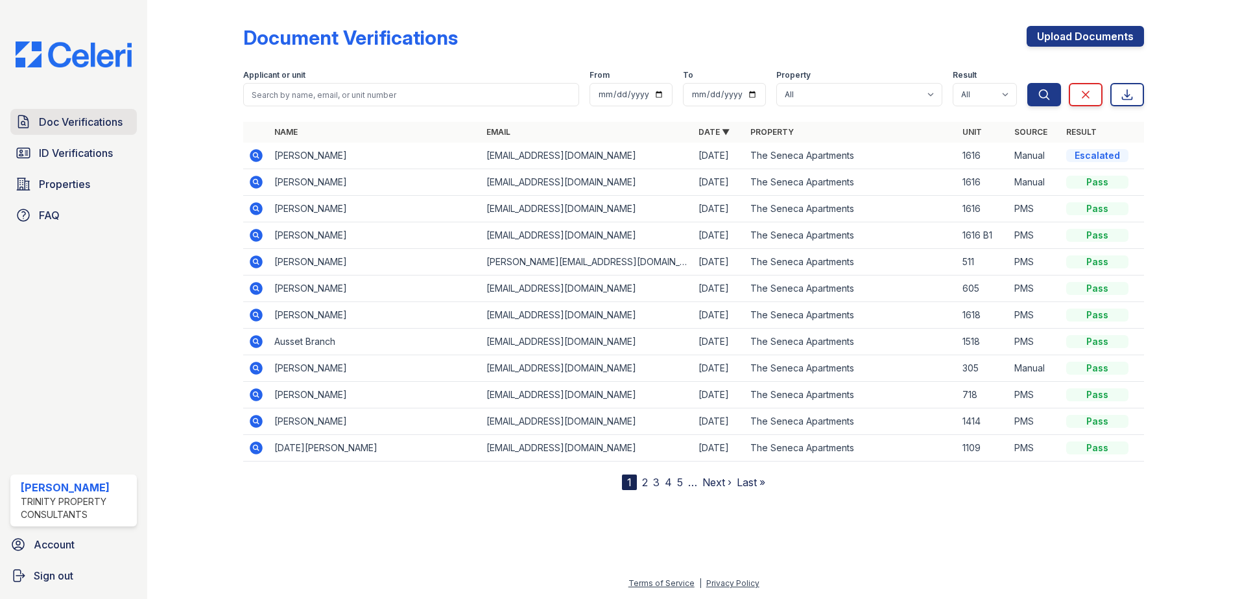
click at [82, 120] on span "Doc Verifications" at bounding box center [81, 122] width 84 height 16
drag, startPoint x: 1054, startPoint y: 35, endPoint x: 981, endPoint y: 35, distance: 72.7
click at [1054, 34] on link "Upload Documents" at bounding box center [1085, 36] width 117 height 21
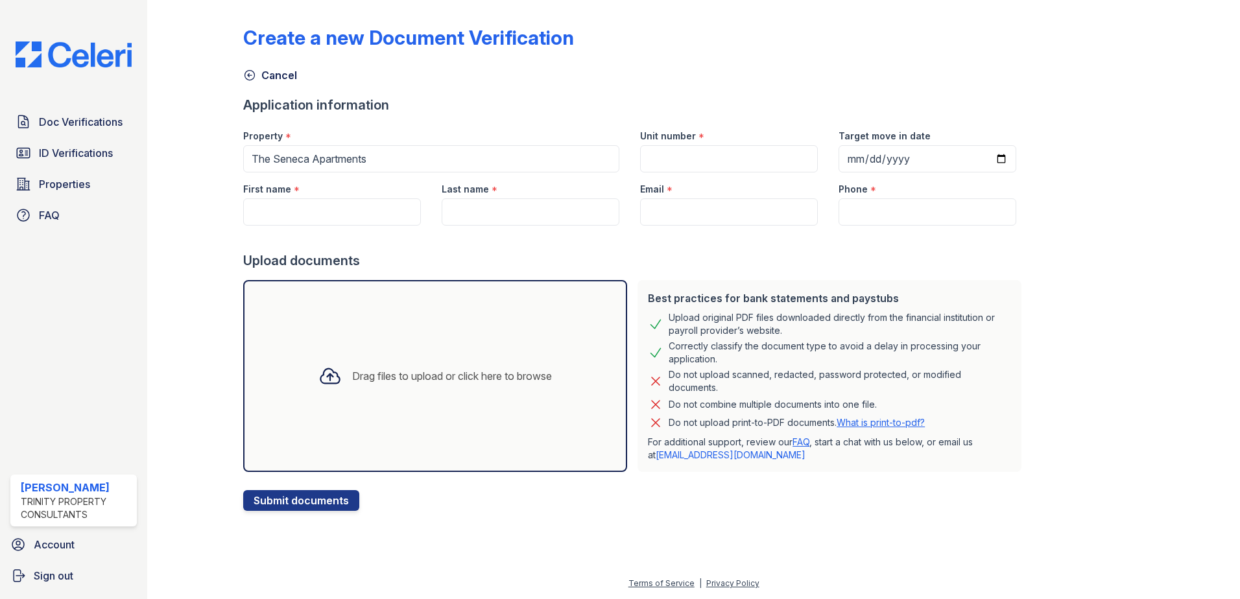
click at [249, 69] on icon at bounding box center [249, 75] width 13 height 13
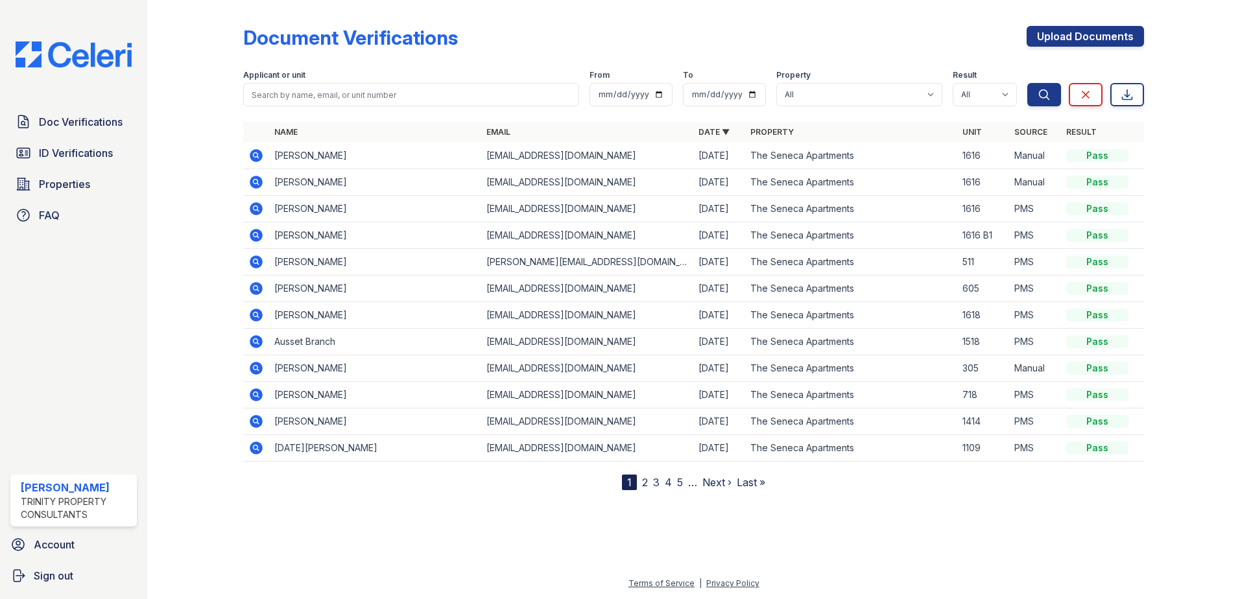
click at [256, 155] on icon at bounding box center [255, 154] width 3 height 3
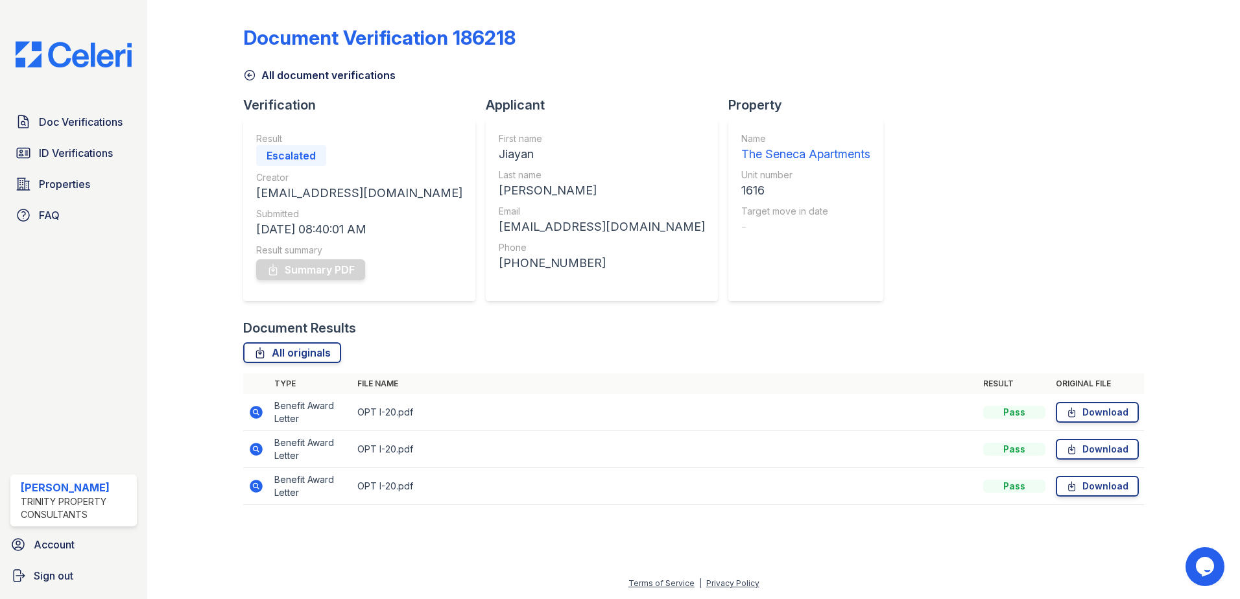
click at [247, 75] on icon at bounding box center [249, 75] width 13 height 13
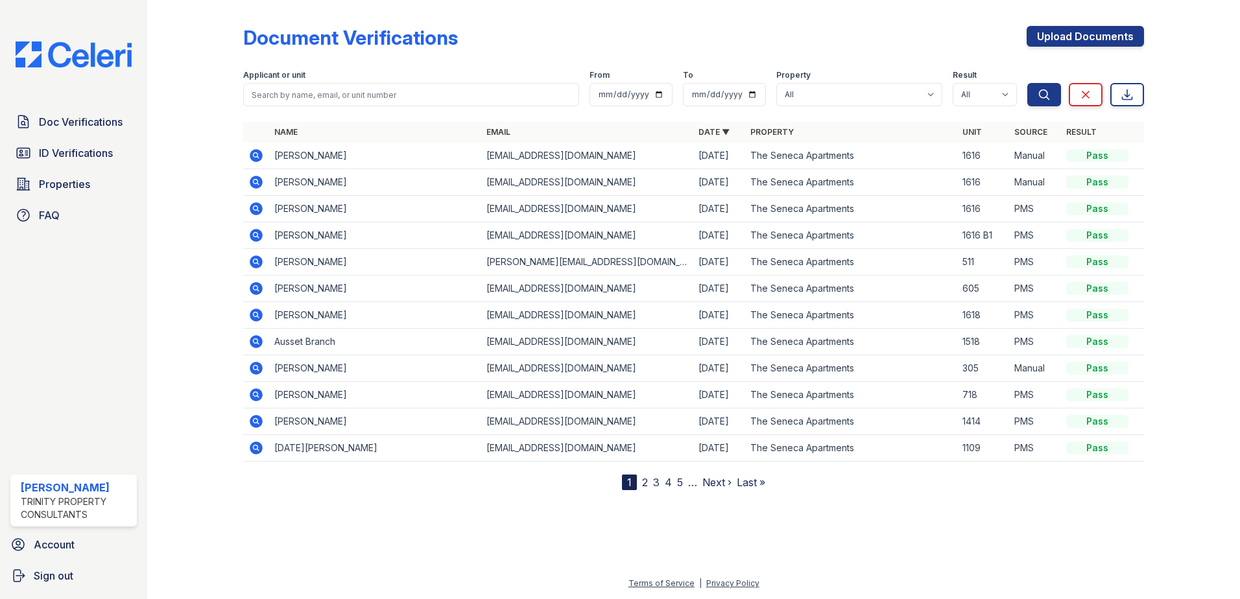
click at [248, 151] on icon at bounding box center [256, 156] width 16 height 16
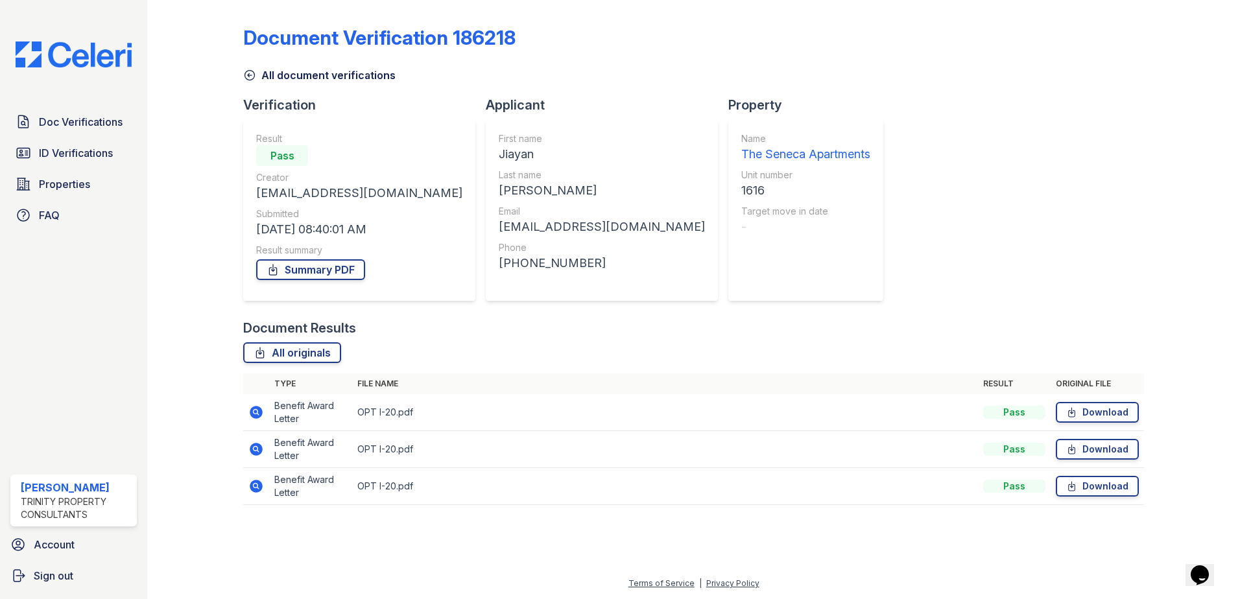
click at [254, 77] on icon at bounding box center [250, 76] width 10 height 10
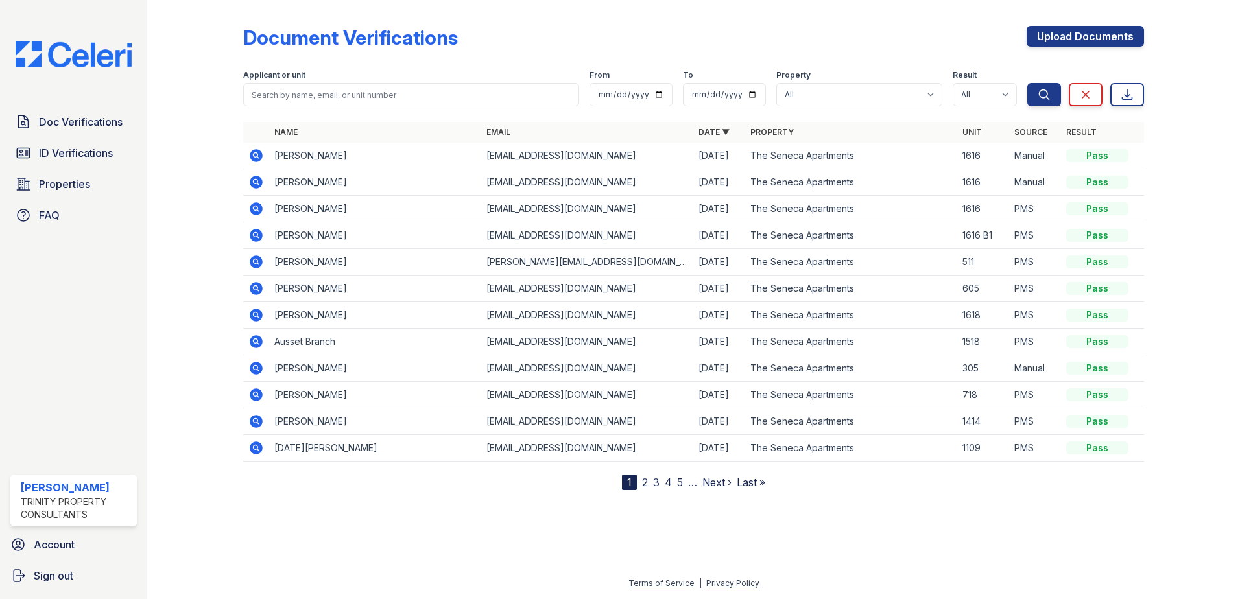
drag, startPoint x: 157, startPoint y: 90, endPoint x: 172, endPoint y: 94, distance: 15.6
click at [160, 90] on div "Document Verifications Upload Documents Filter Applicant or unit From To Proper…" at bounding box center [693, 299] width 1093 height 599
click at [91, 111] on link "Doc Verifications" at bounding box center [73, 122] width 127 height 26
click at [1102, 39] on link "Upload Documents" at bounding box center [1085, 36] width 117 height 21
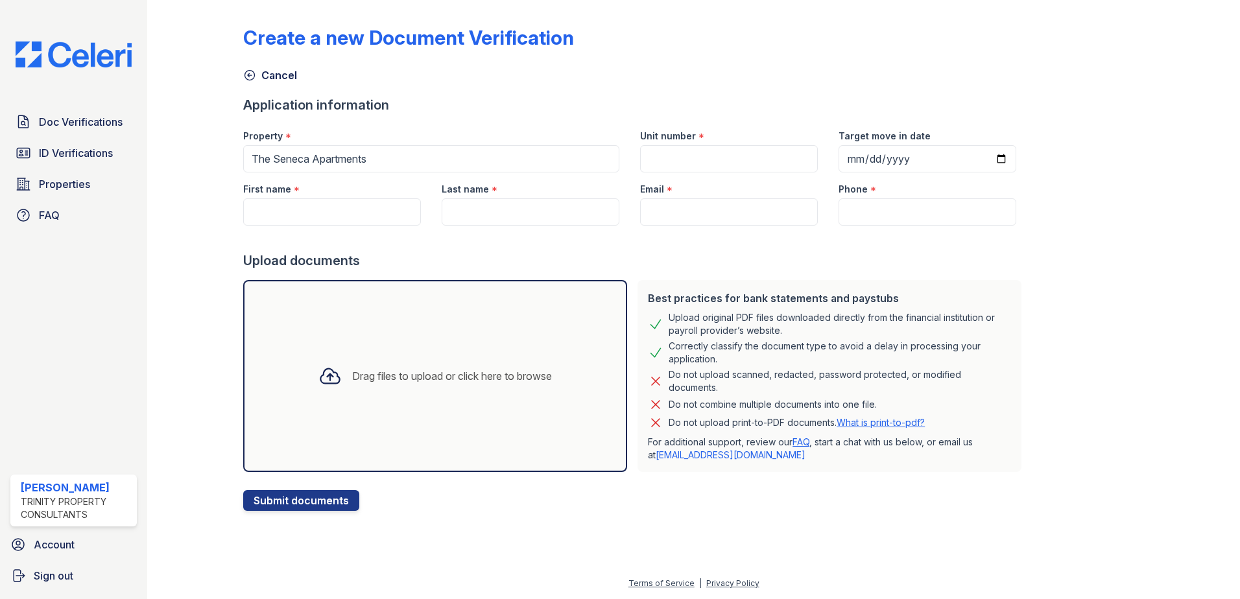
click at [650, 248] on div at bounding box center [635, 239] width 784 height 26
click at [256, 71] on icon at bounding box center [249, 75] width 13 height 13
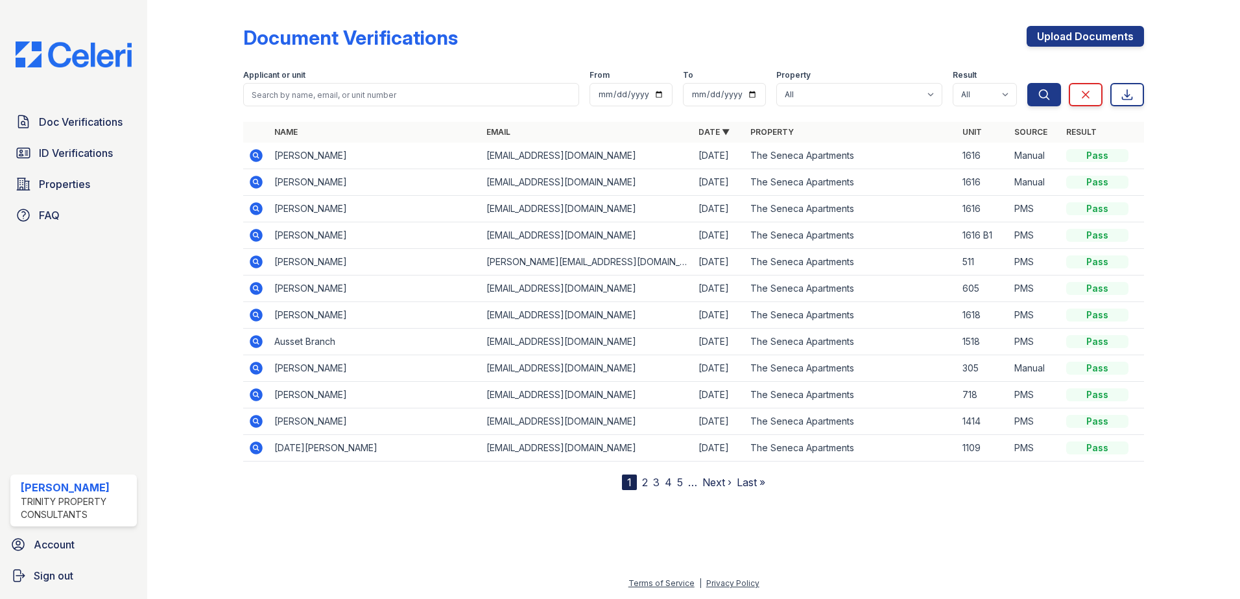
click at [429, 55] on div "Document Verifications Upload Documents" at bounding box center [693, 43] width 901 height 34
click at [648, 41] on div "Document Verifications Upload Documents" at bounding box center [693, 43] width 901 height 34
click at [62, 151] on span "ID Verifications" at bounding box center [76, 153] width 74 height 16
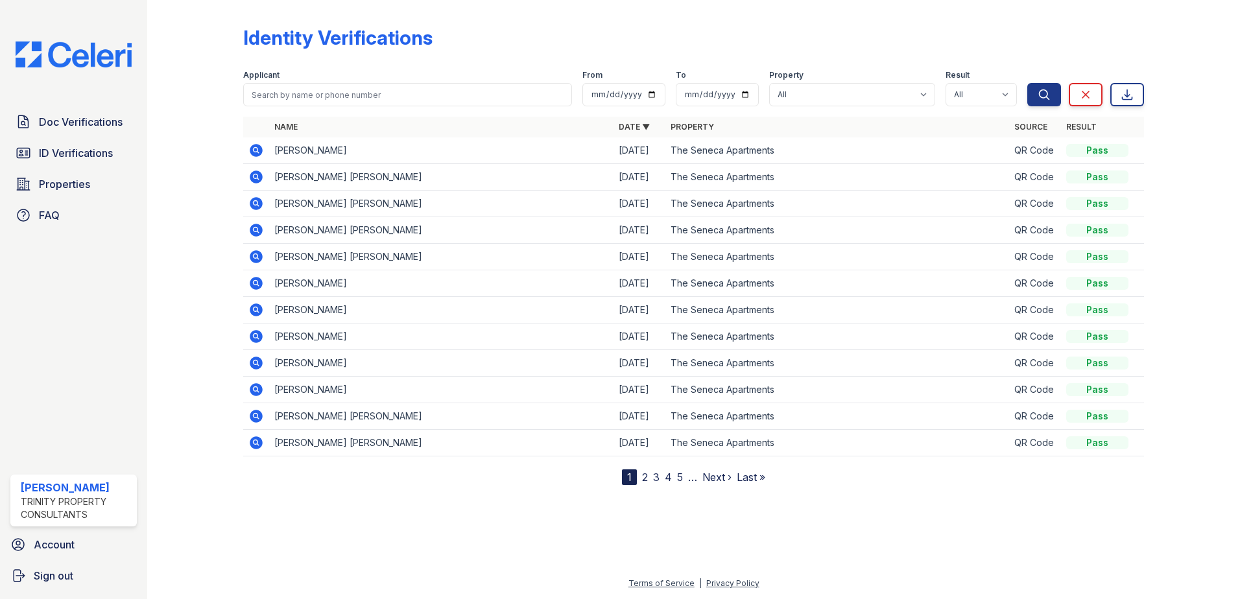
click at [252, 312] on icon at bounding box center [256, 310] width 13 height 13
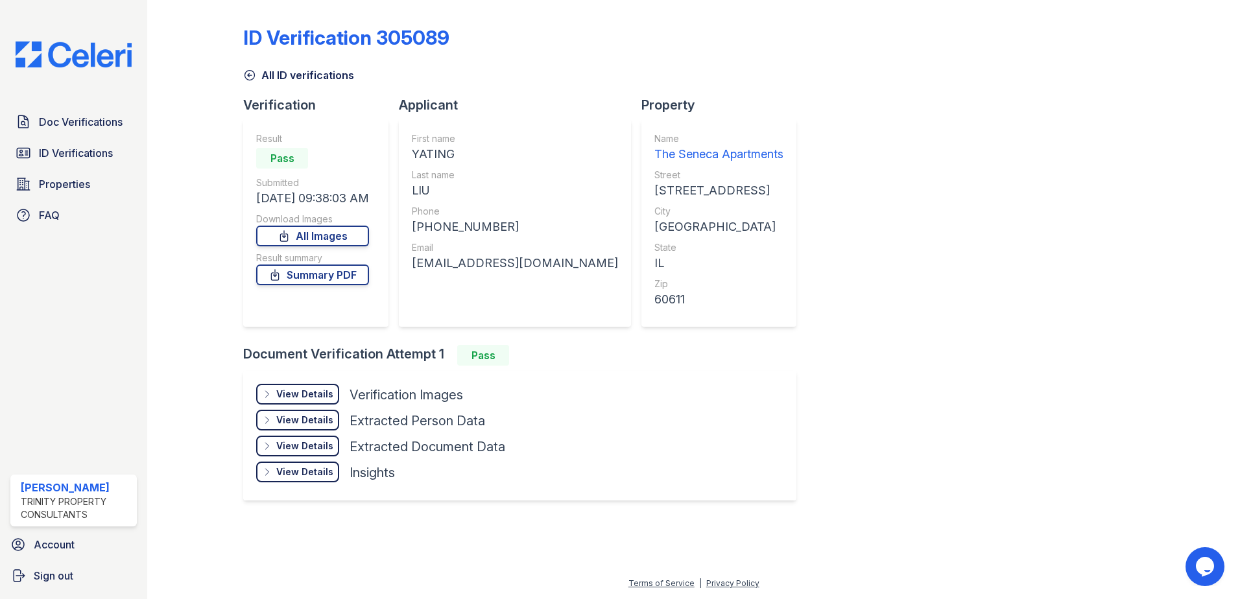
click at [305, 391] on div "View Details" at bounding box center [304, 394] width 57 height 13
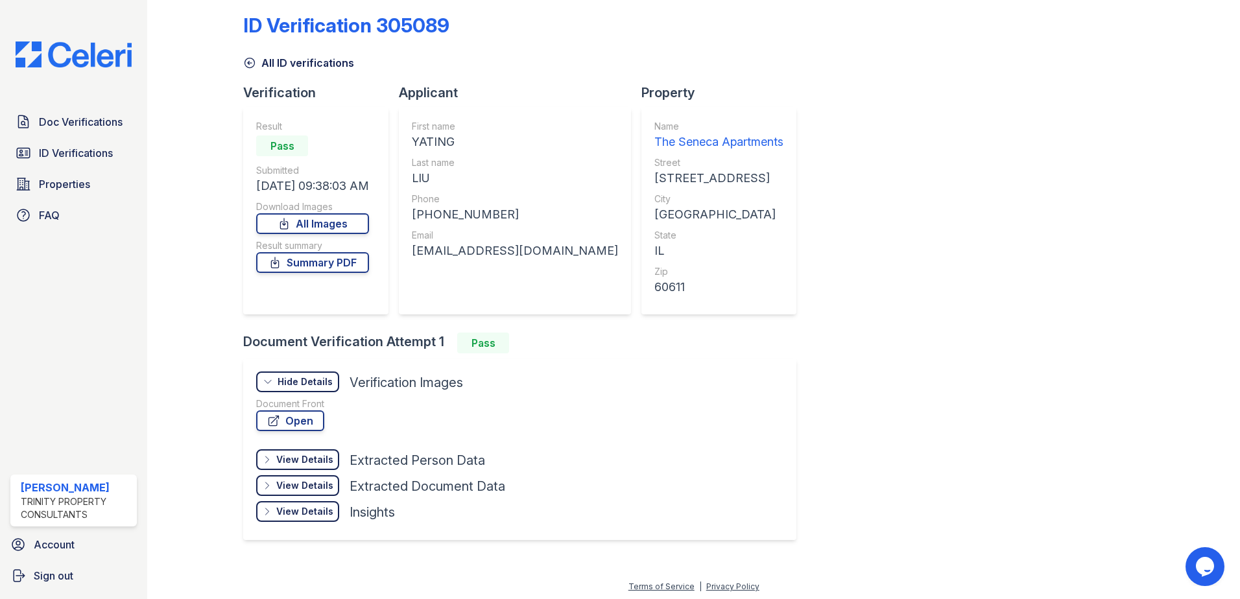
scroll to position [16, 0]
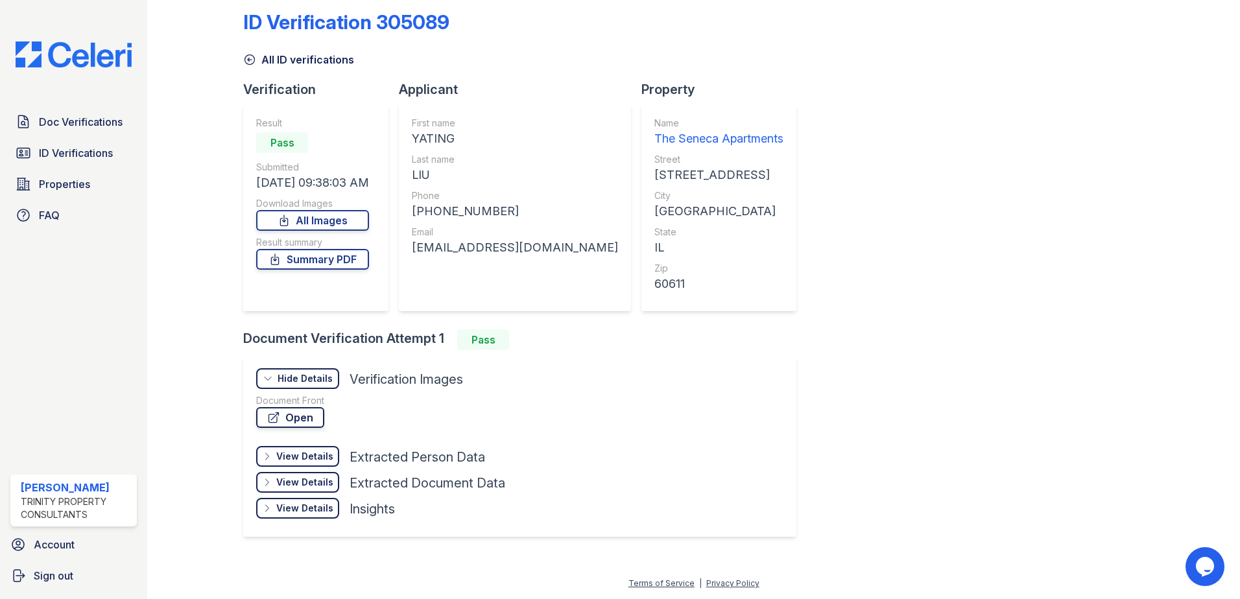
click at [286, 422] on link "Open" at bounding box center [290, 417] width 68 height 21
click at [339, 258] on link "Summary PDF" at bounding box center [312, 259] width 113 height 21
click at [245, 59] on icon at bounding box center [250, 60] width 10 height 10
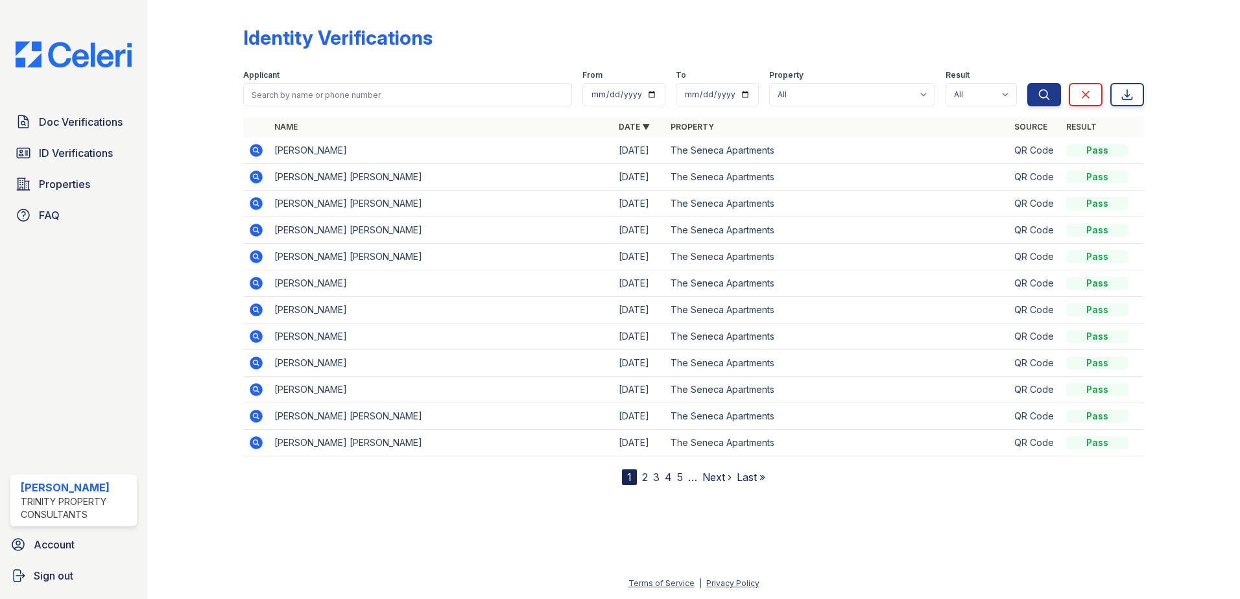
click at [259, 337] on icon at bounding box center [256, 336] width 13 height 13
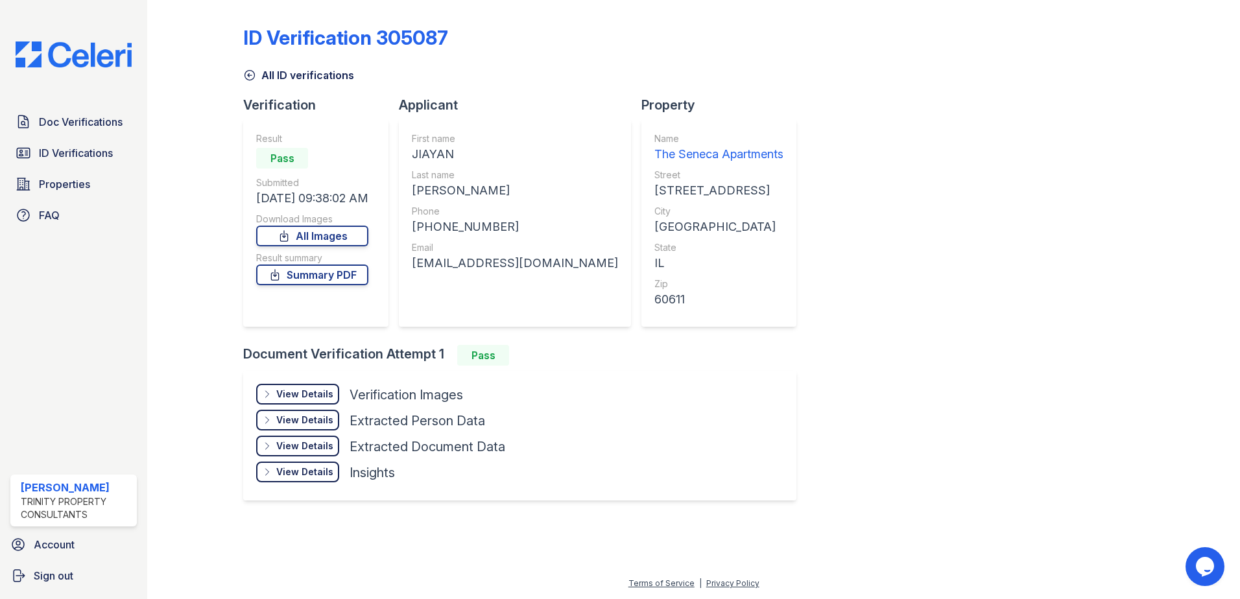
click at [304, 402] on div "View Details Details" at bounding box center [297, 394] width 83 height 21
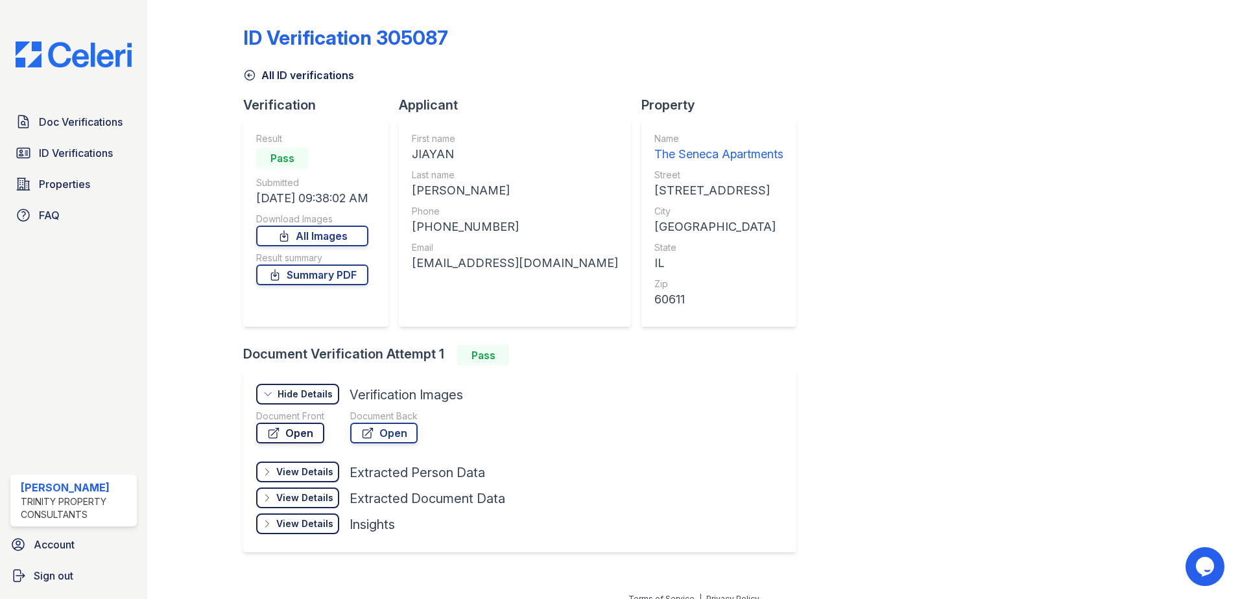
click at [307, 434] on link "Open" at bounding box center [290, 433] width 68 height 21
click at [254, 78] on icon at bounding box center [250, 76] width 10 height 10
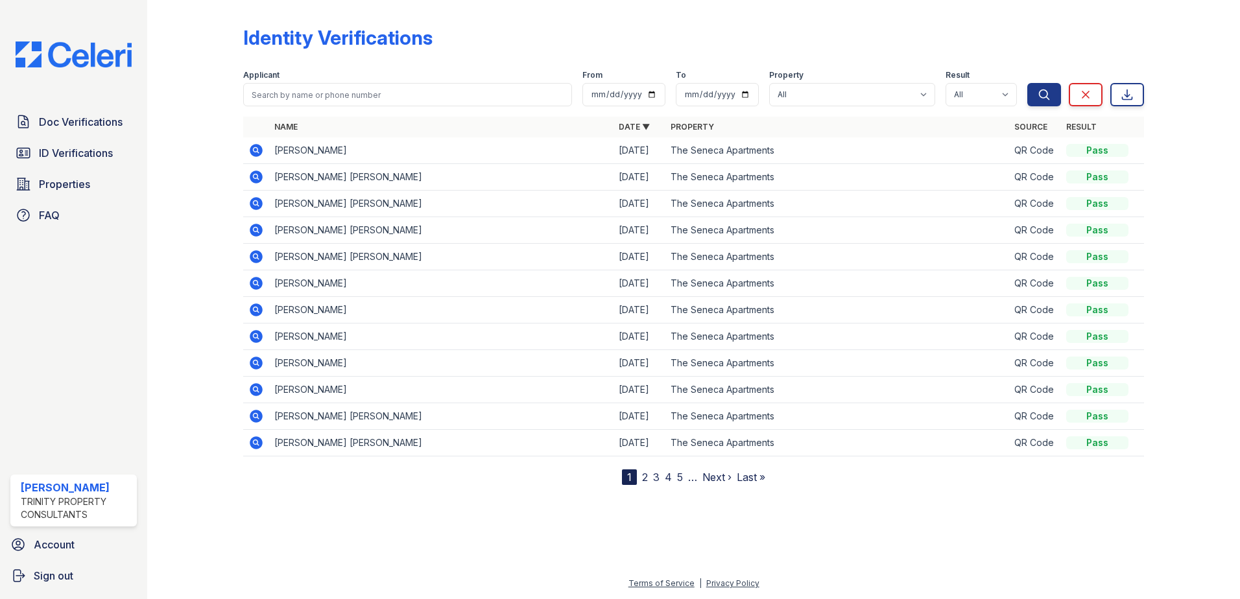
click at [260, 309] on icon at bounding box center [256, 310] width 13 height 13
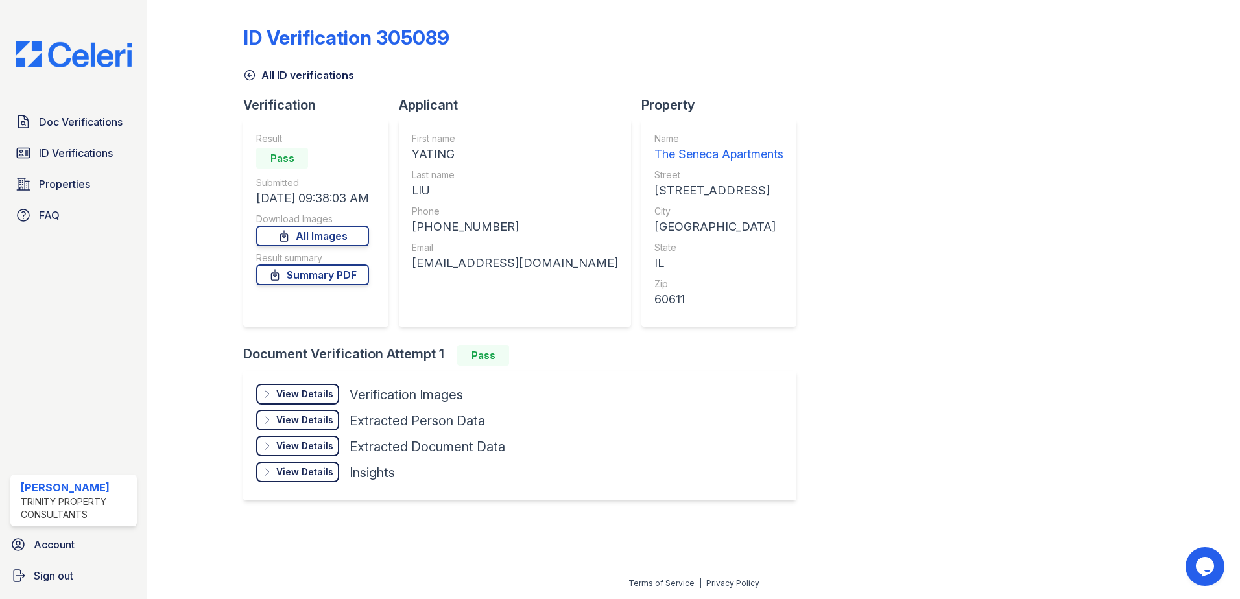
click at [316, 391] on div "View Details" at bounding box center [304, 394] width 57 height 13
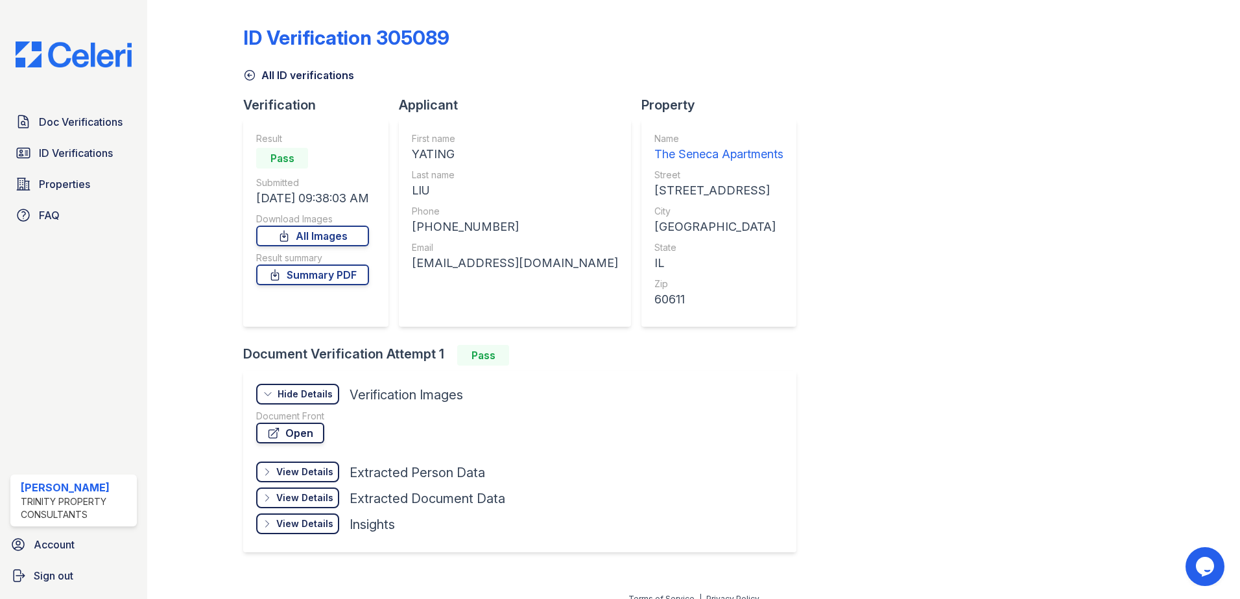
click at [306, 437] on link "Open" at bounding box center [290, 433] width 68 height 21
click at [244, 70] on icon at bounding box center [249, 75] width 13 height 13
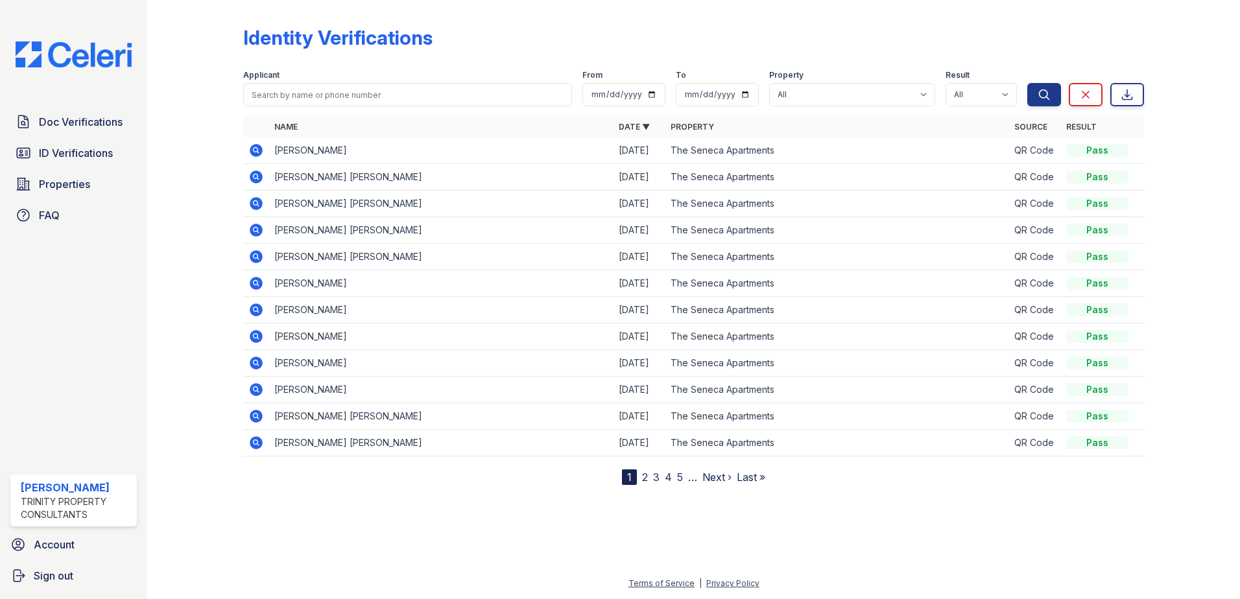
click at [258, 340] on icon at bounding box center [256, 336] width 13 height 13
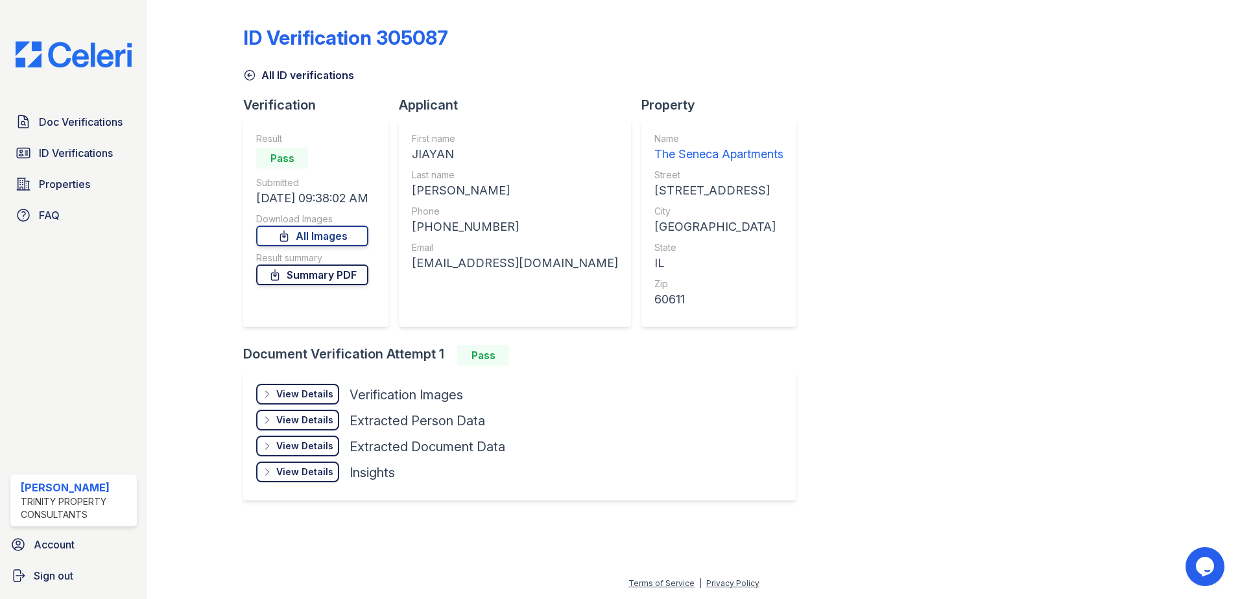
click at [339, 272] on link "Summary PDF" at bounding box center [312, 275] width 112 height 21
